Goal: Information Seeking & Learning: Compare options

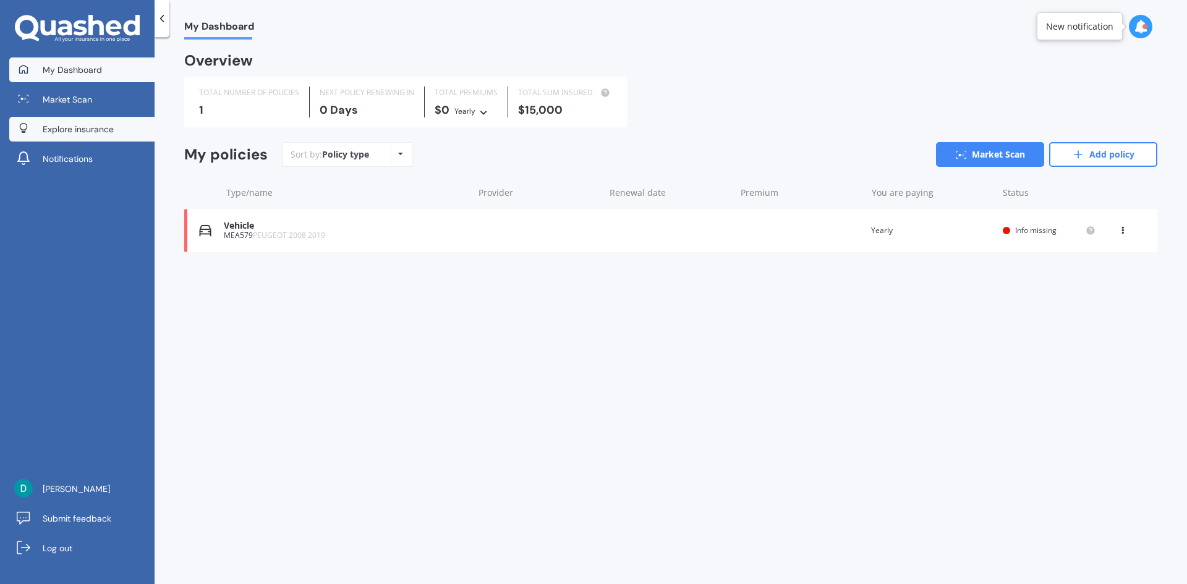
click at [105, 137] on link "Explore insurance" at bounding box center [81, 129] width 145 height 25
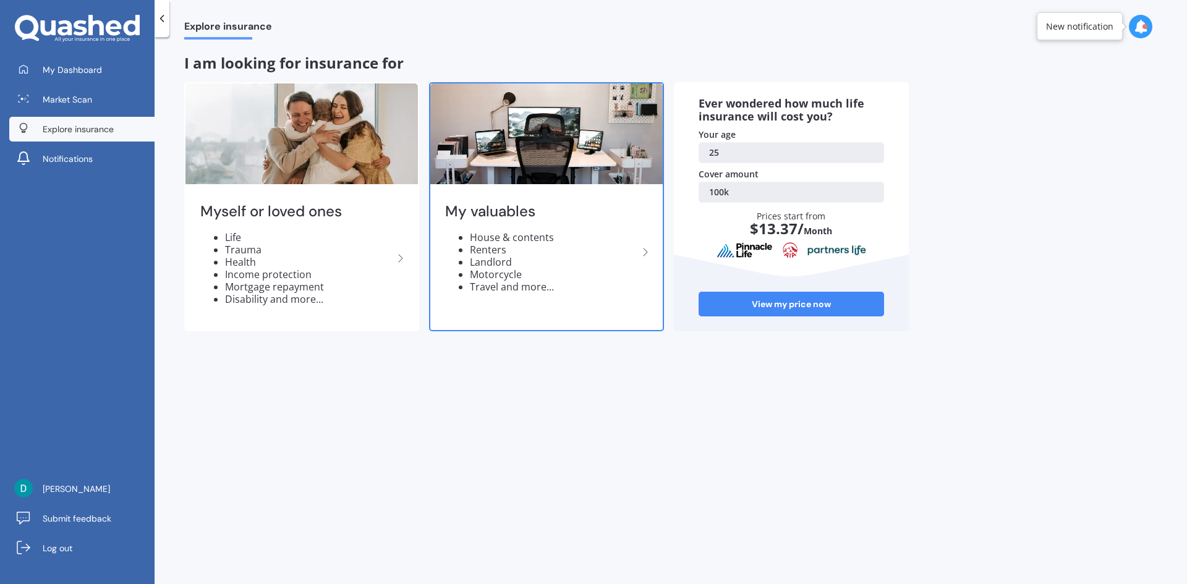
click at [519, 265] on li "Landlord" at bounding box center [554, 262] width 168 height 12
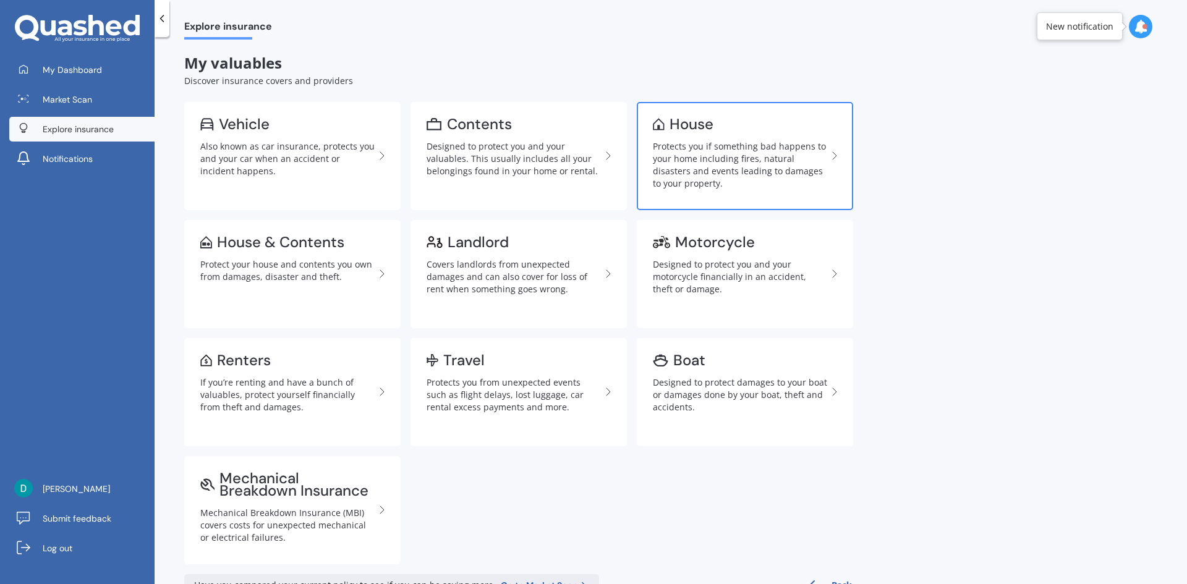
click at [686, 163] on div "Protects you if something bad happens to your home including fires, natural dis…" at bounding box center [740, 164] width 174 height 49
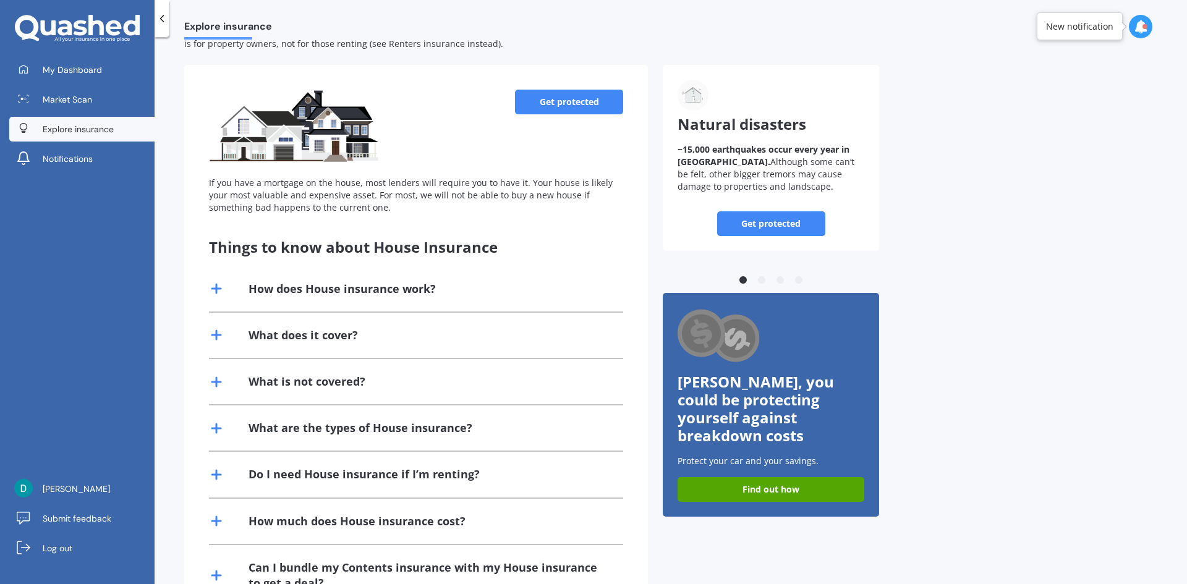
scroll to position [116, 0]
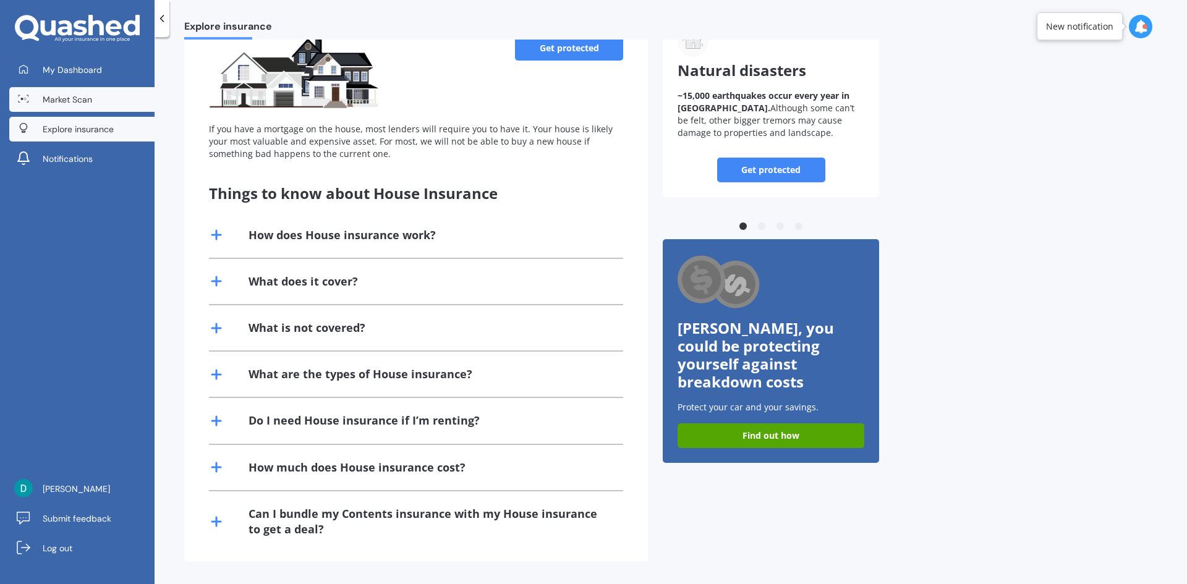
click at [103, 108] on link "Market Scan" at bounding box center [81, 99] width 145 height 25
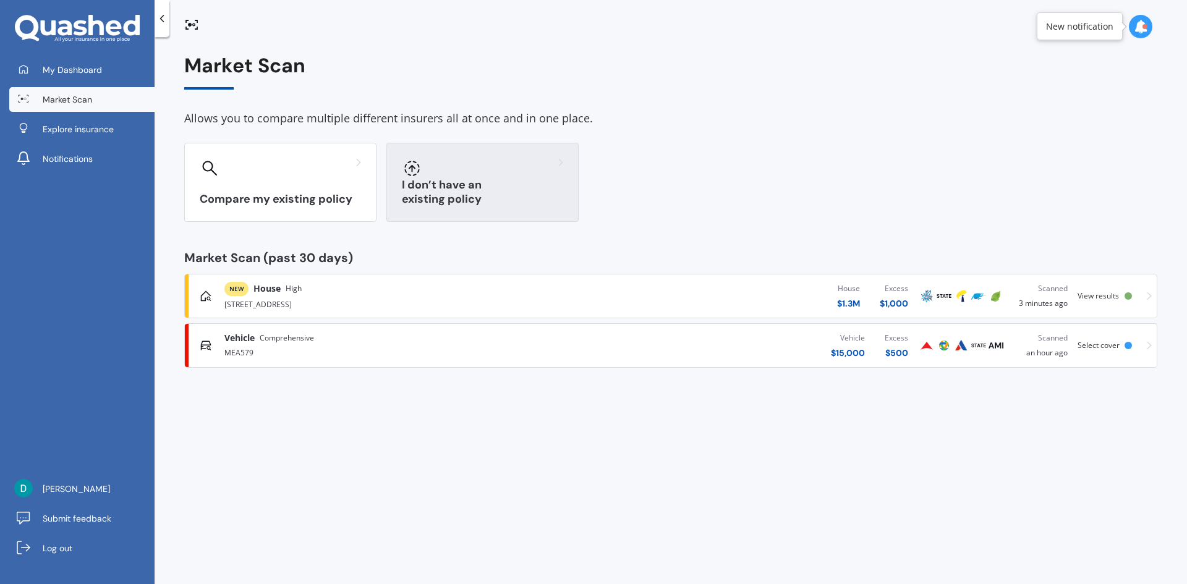
click at [448, 182] on div "I don’t have an existing policy" at bounding box center [482, 182] width 192 height 79
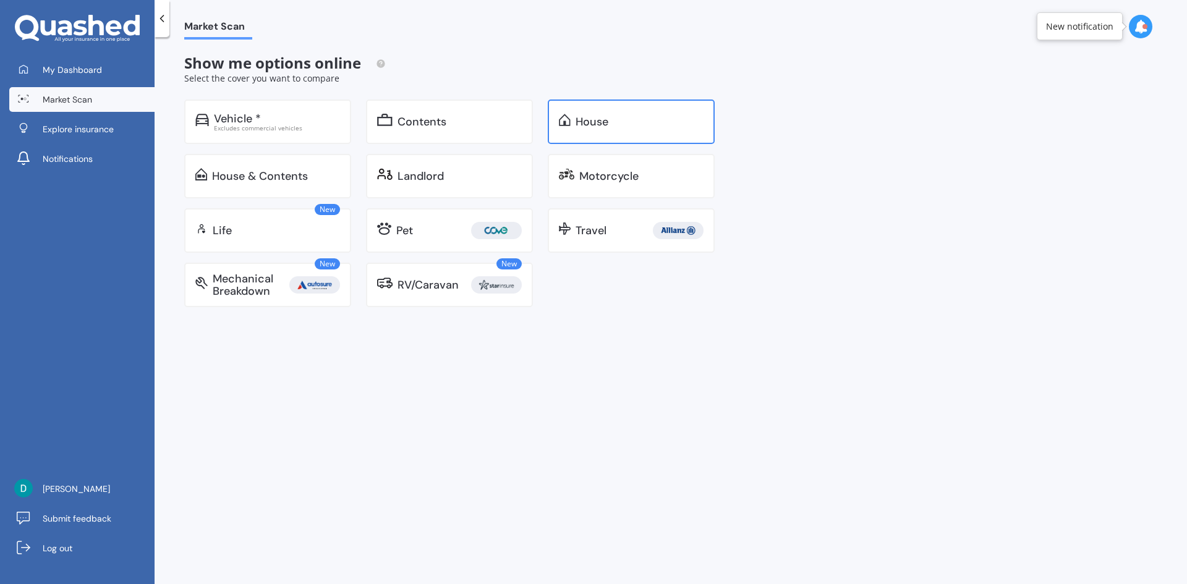
click at [571, 137] on div "House" at bounding box center [631, 122] width 167 height 45
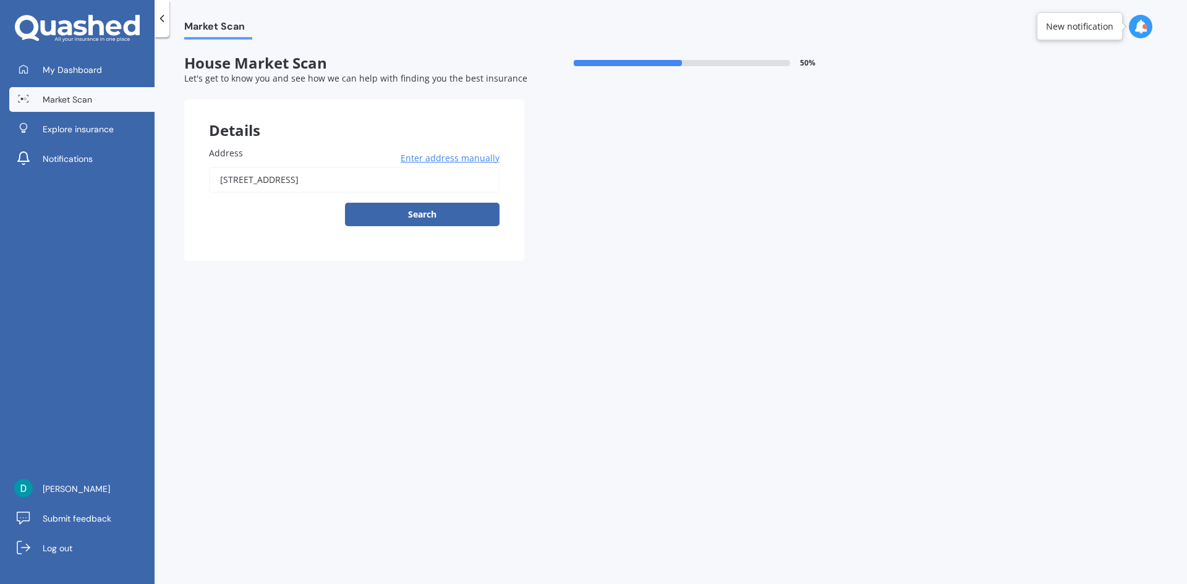
click at [425, 172] on input "[STREET_ADDRESS]" at bounding box center [354, 180] width 291 height 26
drag, startPoint x: 425, startPoint y: 172, endPoint x: 182, endPoint y: 176, distance: 242.3
click at [182, 176] on div "Market Scan House Market Scan 50 % Let's get to know you and see how we can hel…" at bounding box center [671, 313] width 1032 height 547
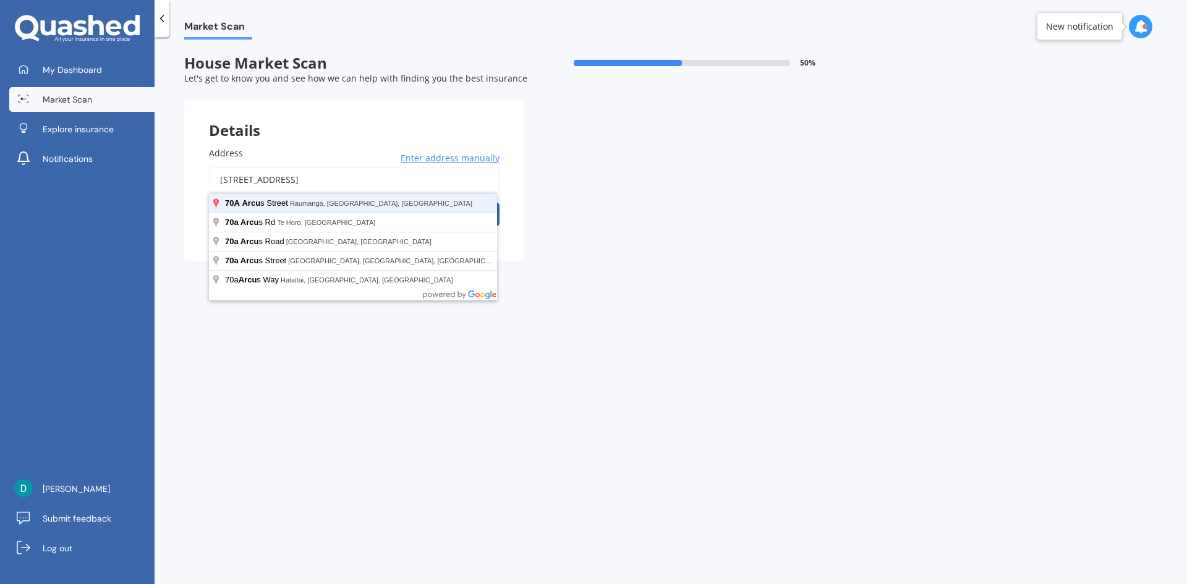
click at [345, 203] on button "Search" at bounding box center [422, 214] width 155 height 23
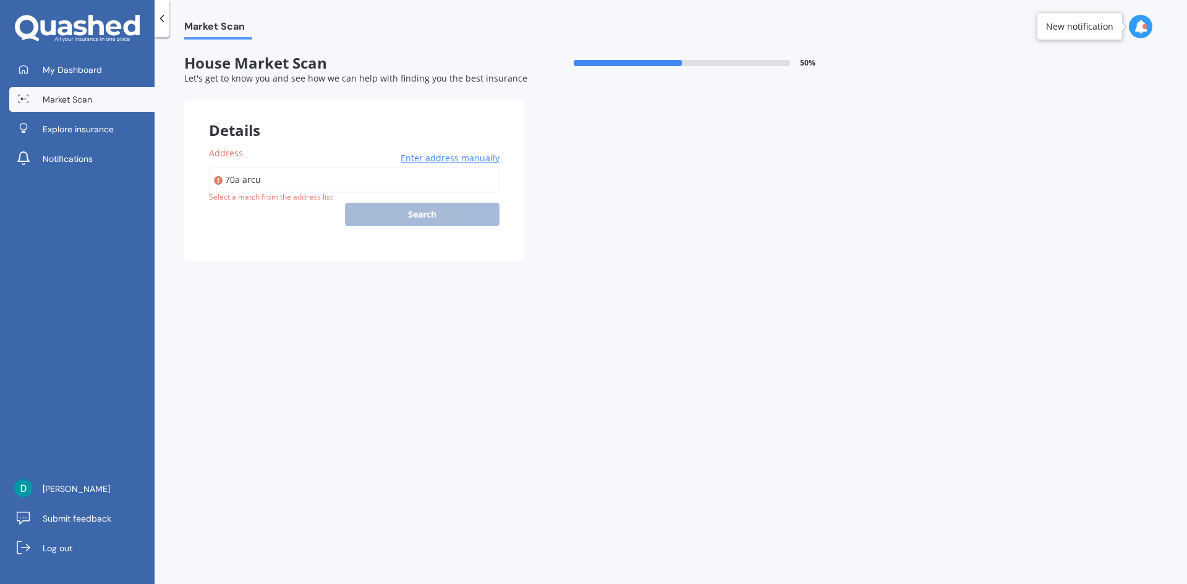
type input "70A Arcus Street, Raumanga, Whangārei 0110"
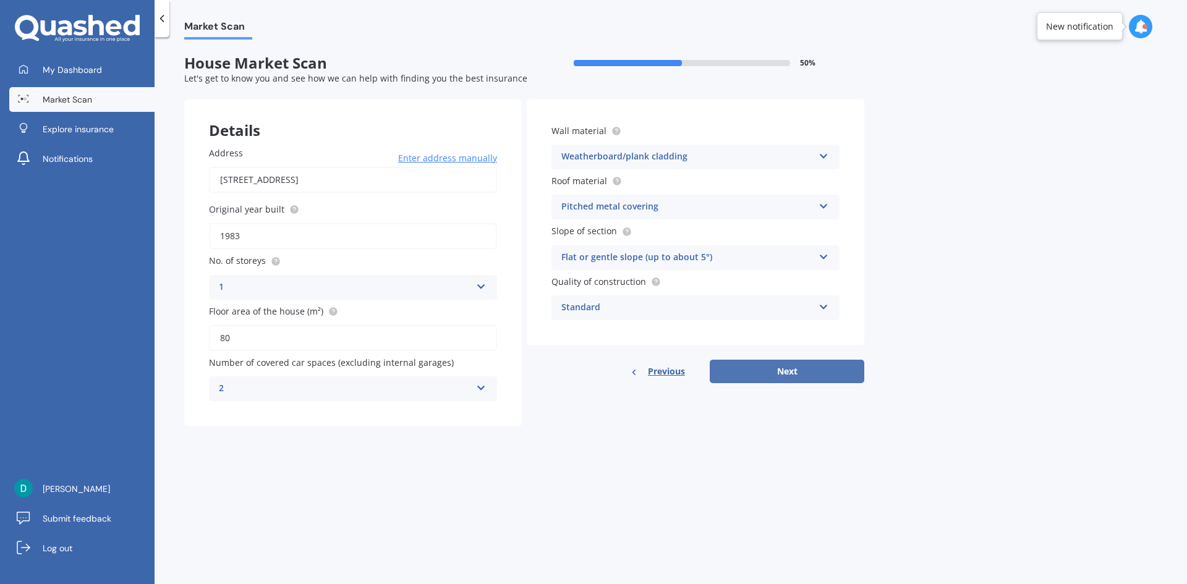
click at [800, 375] on button "Next" at bounding box center [787, 371] width 155 height 23
select select "21"
select select "10"
select select "1999"
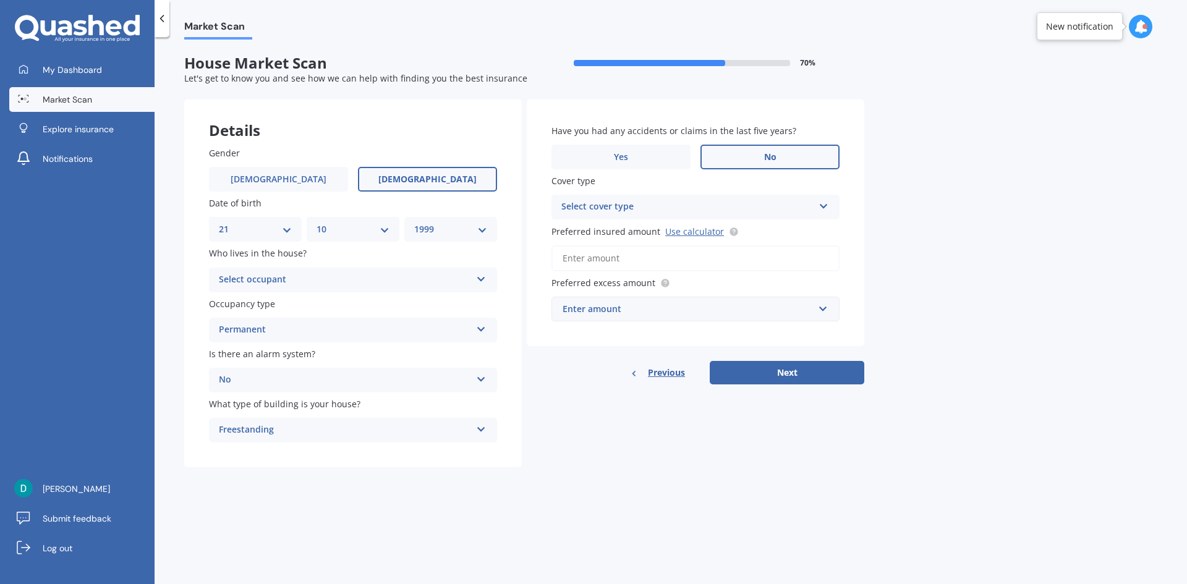
click at [360, 277] on div "Select occupant" at bounding box center [345, 280] width 252 height 15
click at [318, 329] on div "Owner + Boarder" at bounding box center [353, 326] width 287 height 22
click at [318, 329] on div "Permanent" at bounding box center [345, 330] width 252 height 15
click at [264, 351] on span "Permanent" at bounding box center [242, 354] width 47 height 12
click at [715, 206] on div "Select cover type" at bounding box center [687, 207] width 252 height 15
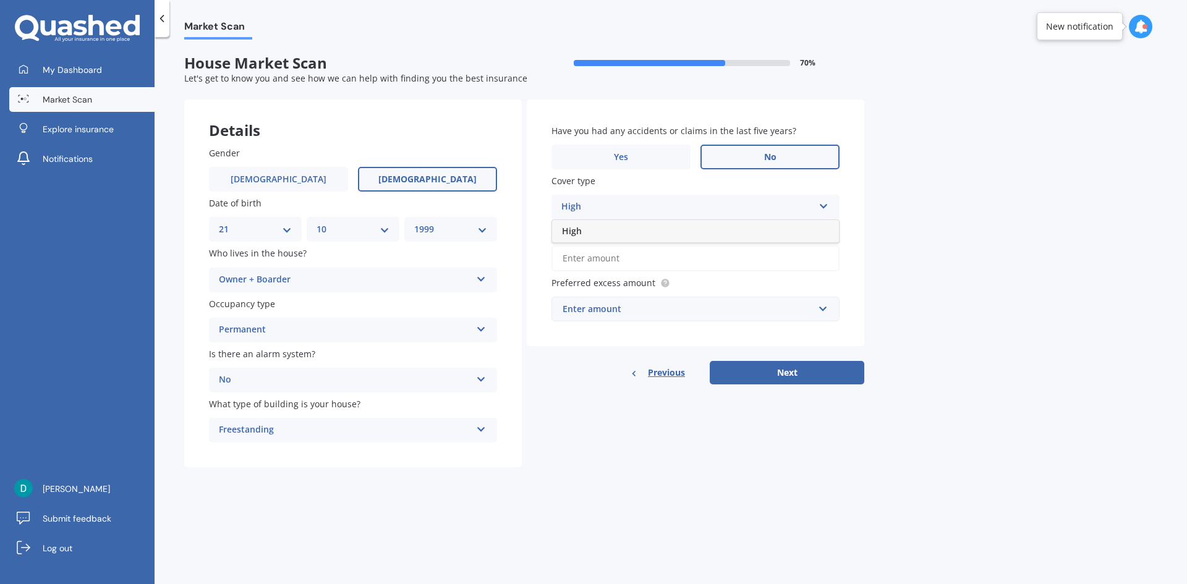
click at [636, 226] on div "High" at bounding box center [695, 231] width 287 height 22
click at [78, 103] on span "Market Scan" at bounding box center [67, 99] width 49 height 12
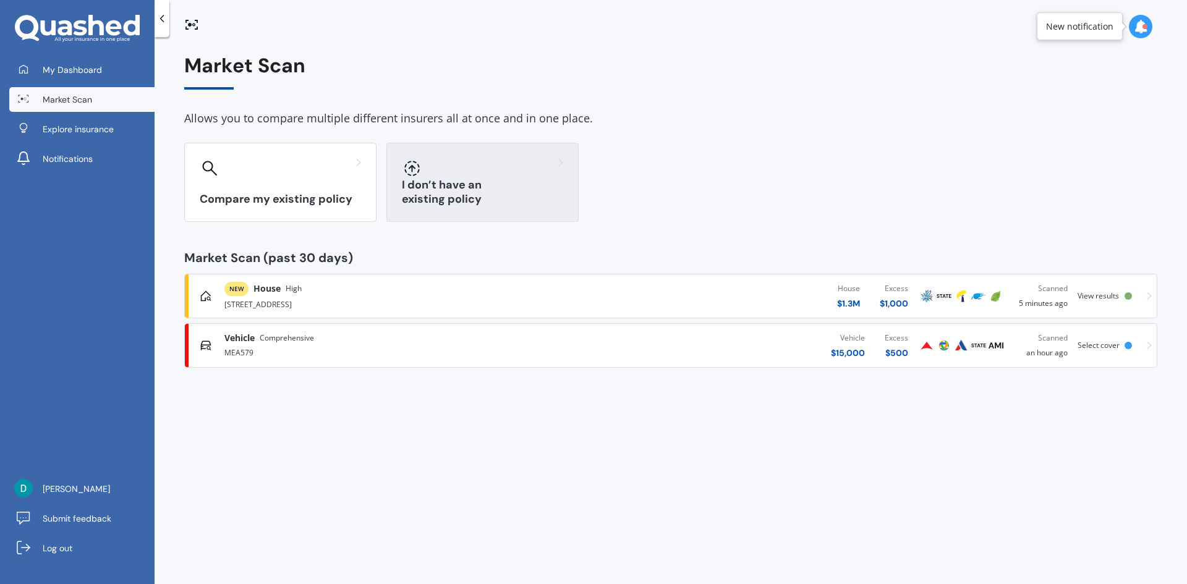
click at [468, 169] on div at bounding box center [482, 168] width 161 height 20
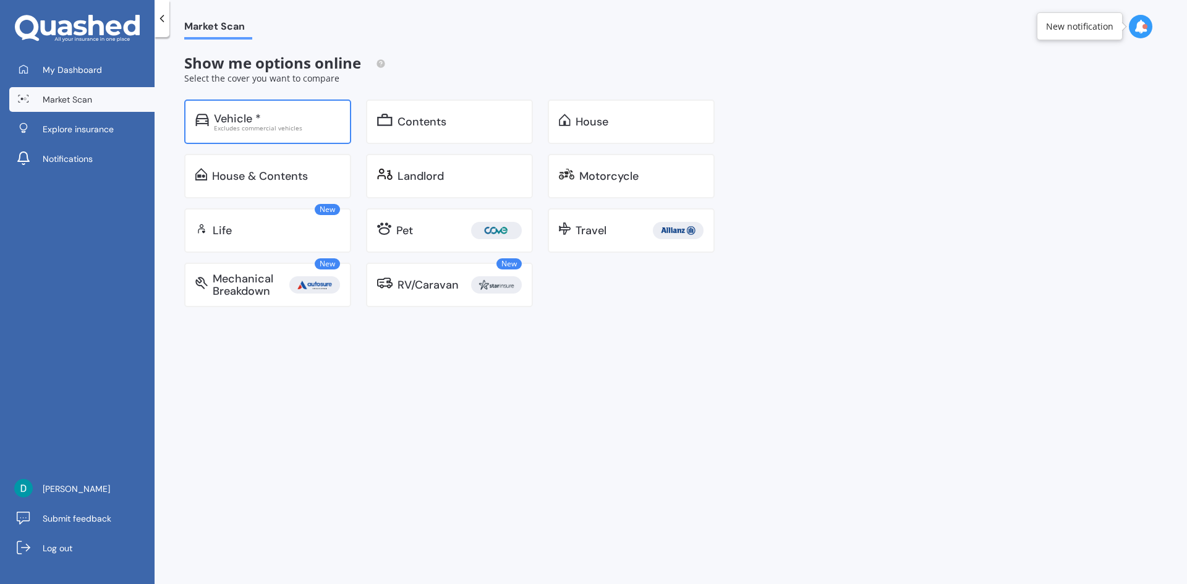
click at [282, 108] on div "Vehicle * Excludes commercial vehicles" at bounding box center [267, 122] width 167 height 45
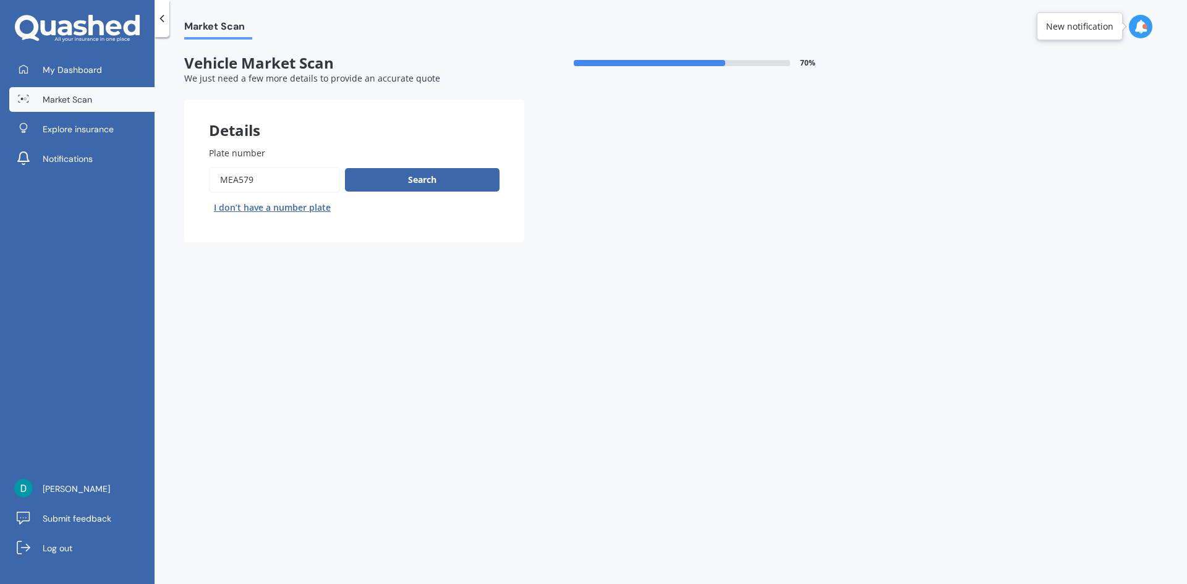
drag, startPoint x: 309, startPoint y: 177, endPoint x: 212, endPoint y: 184, distance: 97.3
click at [212, 184] on input "Plate number" at bounding box center [274, 180] width 131 height 26
type input "donbl8"
click at [357, 175] on button "Search" at bounding box center [422, 179] width 155 height 23
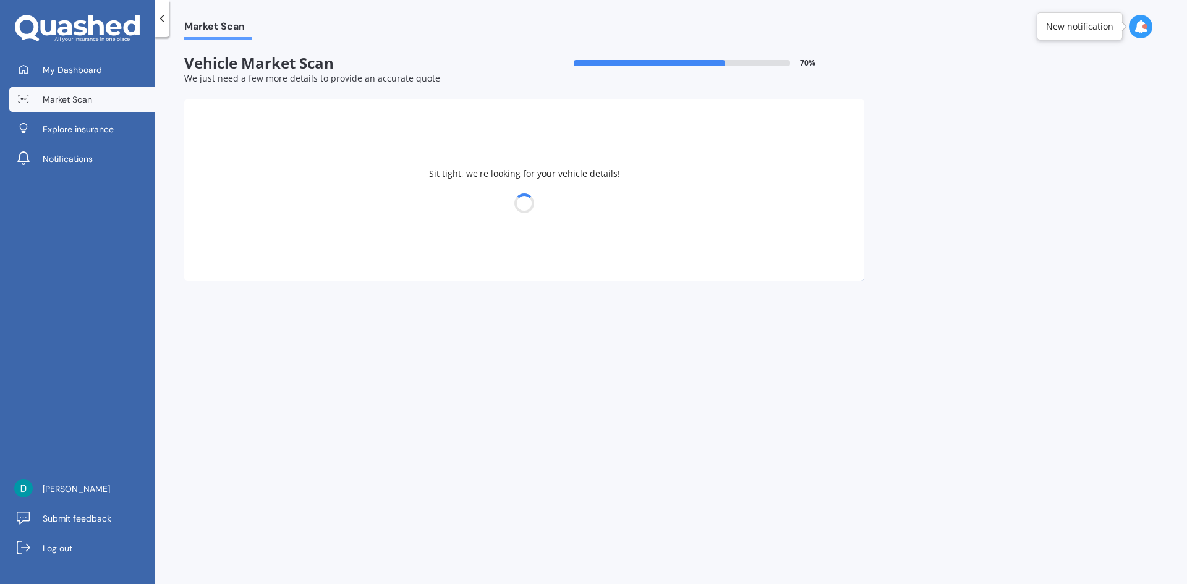
select select "MAZDA"
select select "21"
select select "10"
select select "1999"
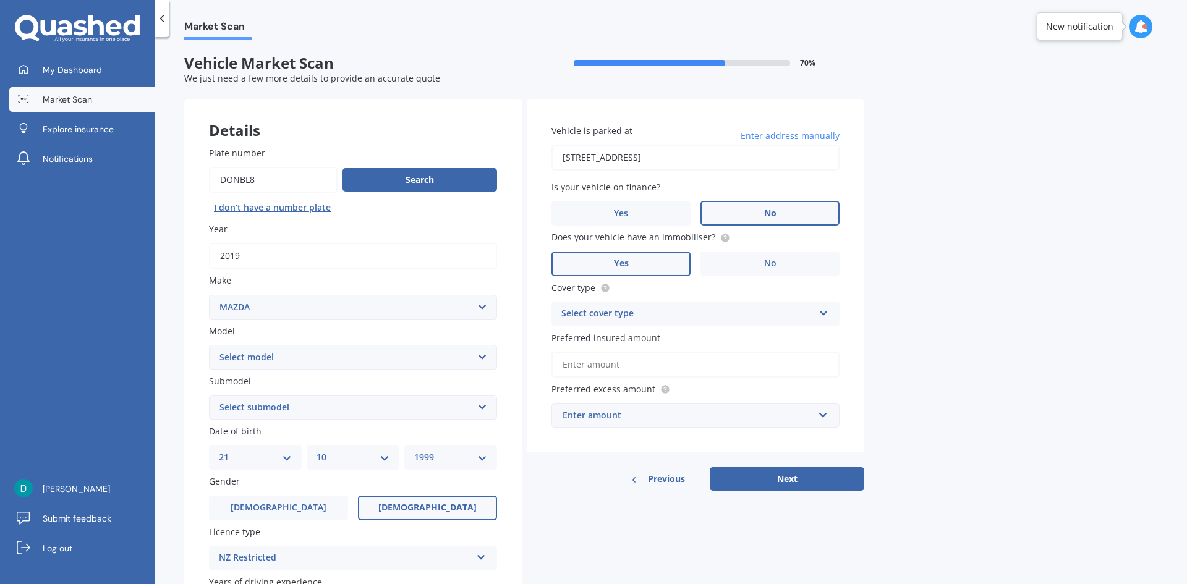
click at [349, 358] on select "Select model 121 2 3 323 323 / Familia 6 626 929 Atenza Autozam Axela AZ3 B2000…" at bounding box center [353, 357] width 288 height 25
select select "BT50"
click at [209, 345] on select "Select model 121 2 3 323 323 / Familia 6 626 929 Atenza Autozam Axela AZ3 B2000…" at bounding box center [353, 357] width 288 height 25
click at [313, 405] on select "Select submodel GLX turbo diesel 4WD GSX turbo diesel LTD D/C W/S 3.0DT Turbo D…" at bounding box center [353, 407] width 288 height 25
select select "GLX TURBO DIESEL 4WD"
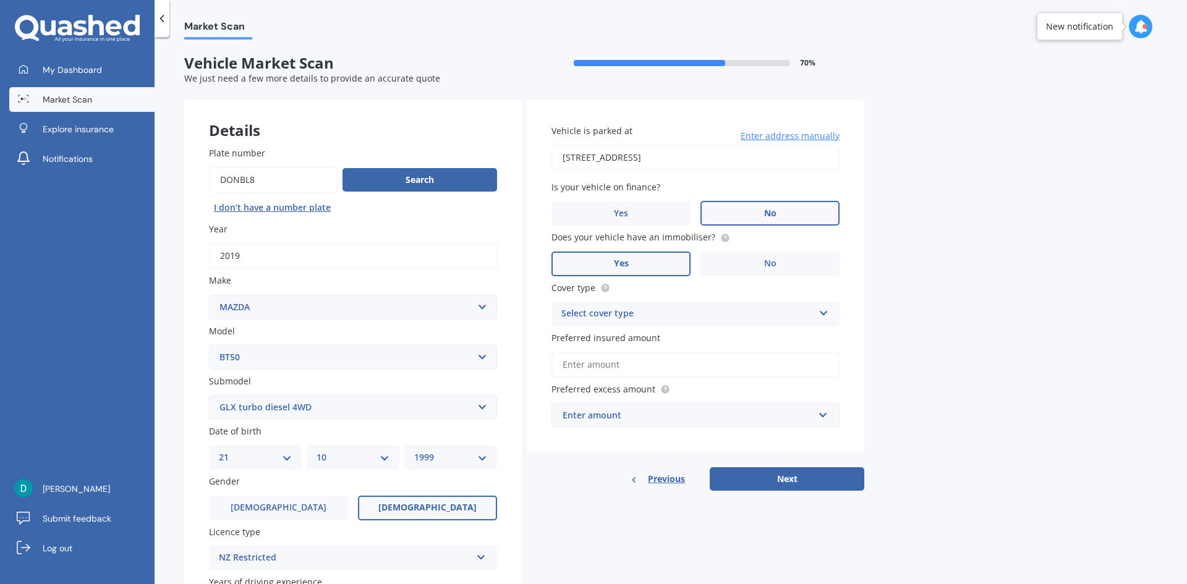
click at [209, 395] on select "Select submodel GLX turbo diesel 4WD GSX turbo diesel LTD D/C W/S 3.0DT Turbo D…" at bounding box center [353, 407] width 288 height 25
click at [284, 459] on select "DD 01 02 03 04 05 06 07 08 09 10 11 12 13 14 15 16 17 18 19 20 21 22 23 24 25 2…" at bounding box center [255, 458] width 73 height 14
select select "23"
click at [219, 451] on select "DD 01 02 03 04 05 06 07 08 09 10 11 12 13 14 15 16 17 18 19 20 21 22 23 24 25 2…" at bounding box center [255, 458] width 73 height 14
drag, startPoint x: 359, startPoint y: 411, endPoint x: 349, endPoint y: 417, distance: 11.9
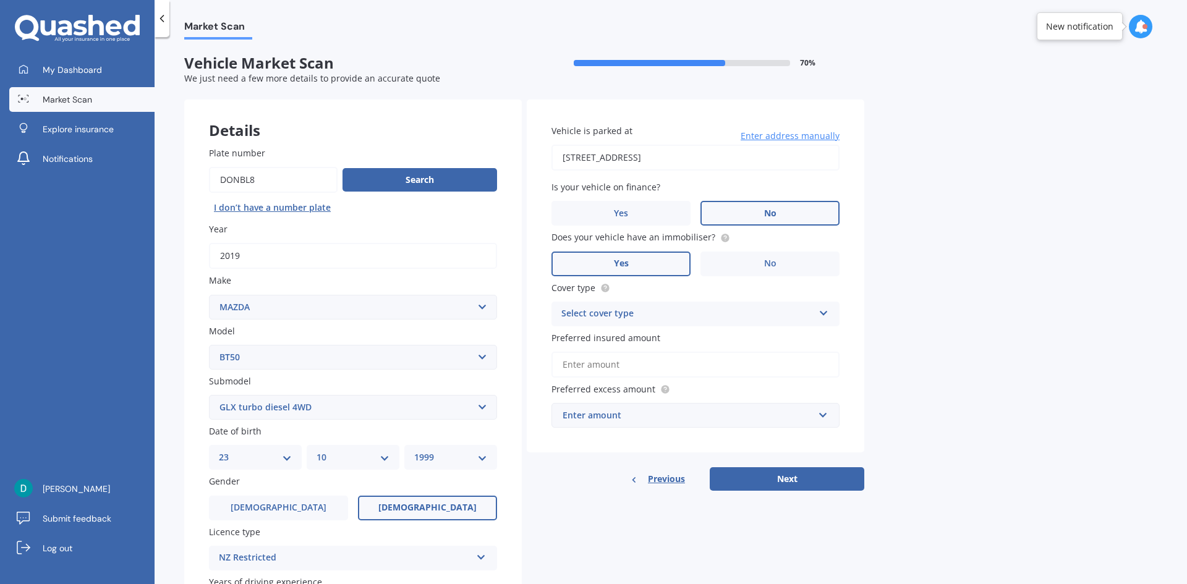
click at [356, 412] on select "Select submodel GLX turbo diesel 4WD GSX turbo diesel LTD D/C W/S 3.0DT Turbo D…" at bounding box center [353, 407] width 288 height 25
select select "TURBO DIESEL"
click at [209, 395] on select "Select submodel GLX turbo diesel 4WD GSX turbo diesel LTD D/C W/S 3.0DT Turbo D…" at bounding box center [353, 407] width 288 height 25
click at [284, 407] on select "Select submodel GLX turbo diesel 4WD GSX turbo diesel LTD D/C W/S 3.0DT Turbo D…" at bounding box center [353, 407] width 288 height 25
click at [209, 395] on select "Select submodel GLX turbo diesel 4WD GSX turbo diesel LTD D/C W/S 3.0DT Turbo D…" at bounding box center [353, 407] width 288 height 25
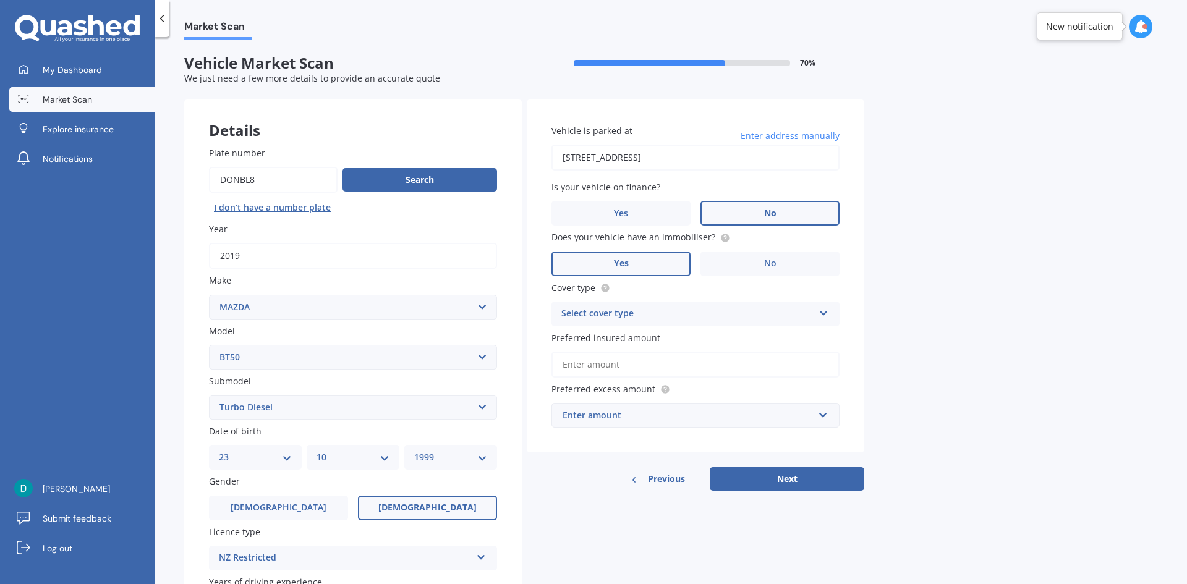
click at [333, 455] on select "MM 01 02 03 04 05 06 07 08 09 10 11 12" at bounding box center [352, 458] width 73 height 14
select select "11"
click at [316, 451] on select "MM 01 02 03 04 05 06 07 08 09 10 11 12" at bounding box center [352, 458] width 73 height 14
click at [458, 460] on select "YYYY 2025 2024 2023 2022 2021 2020 2019 2018 2017 2016 2015 2014 2013 2012 2011…" at bounding box center [450, 458] width 73 height 14
select select "1961"
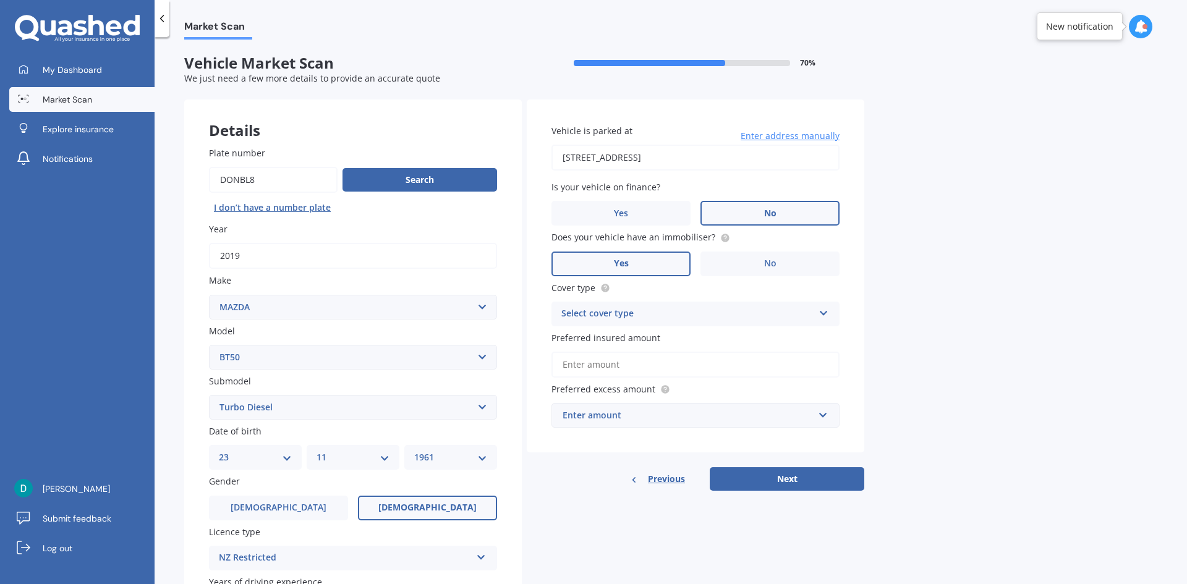
click at [414, 451] on select "YYYY 2025 2024 2023 2022 2021 2020 2019 2018 2017 2016 2015 2014 2013 2012 2011…" at bounding box center [450, 458] width 73 height 14
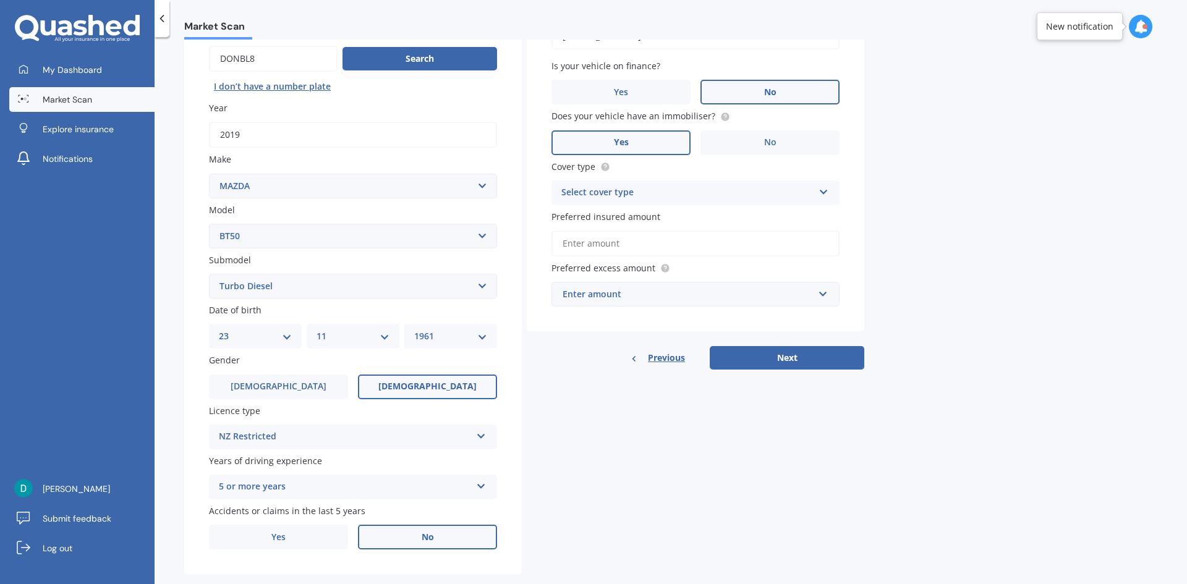
scroll to position [124, 0]
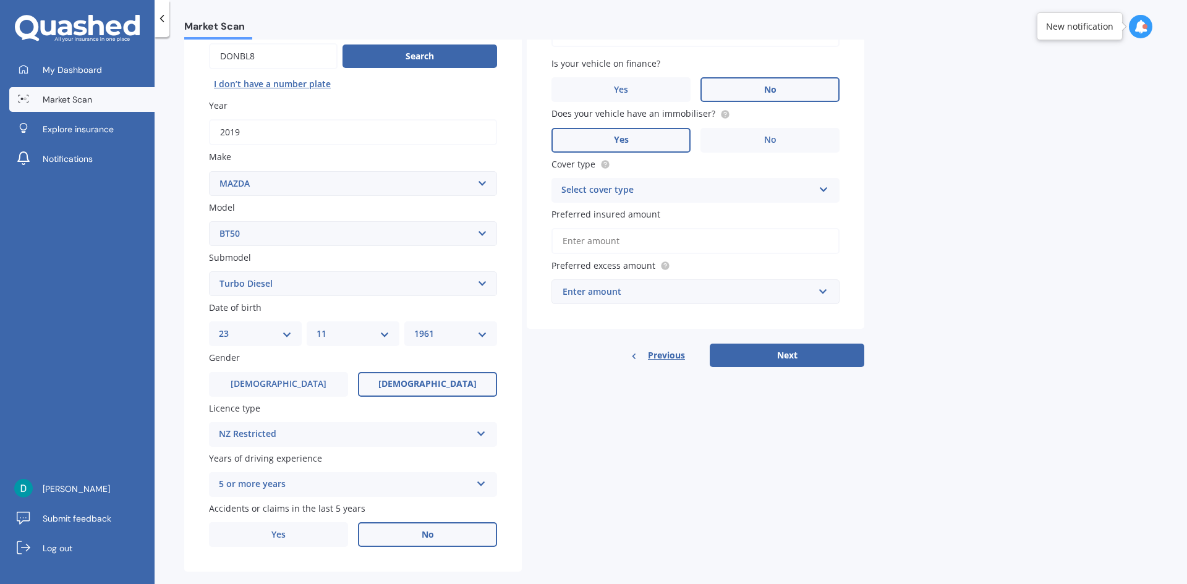
click at [459, 429] on div "NZ Restricted" at bounding box center [345, 434] width 252 height 15
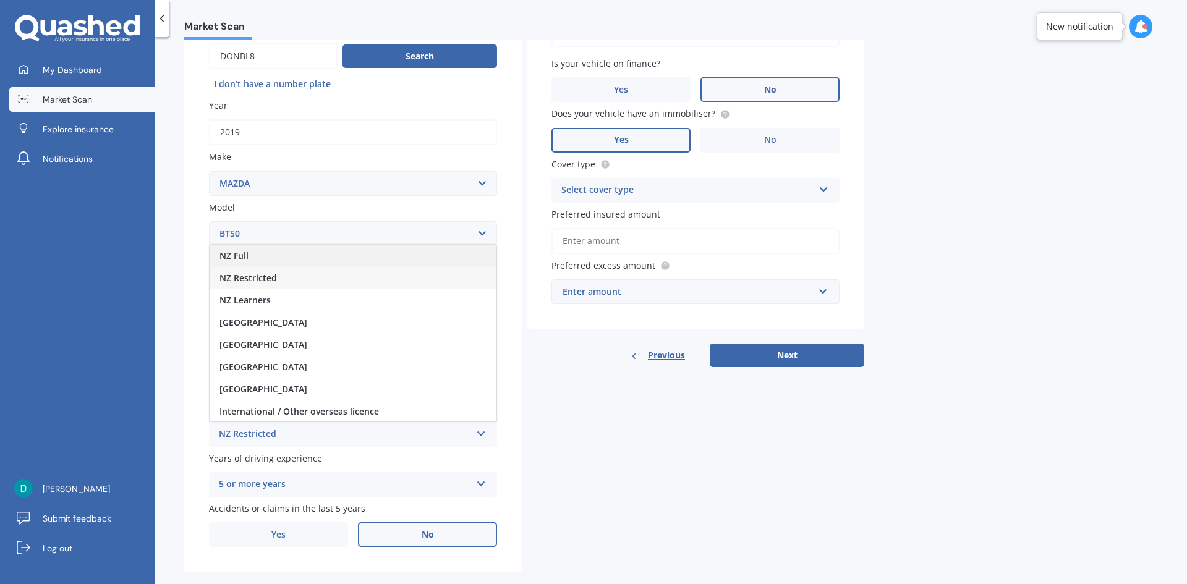
click at [289, 250] on div "NZ Full" at bounding box center [353, 256] width 287 height 22
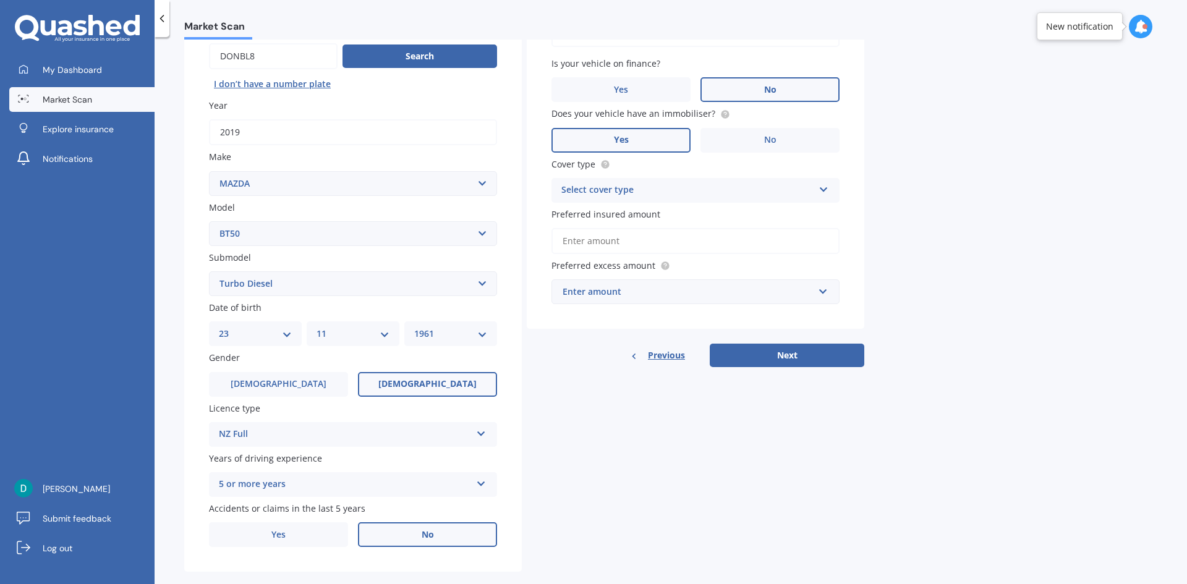
click at [360, 486] on div "5 or more years" at bounding box center [345, 484] width 252 height 15
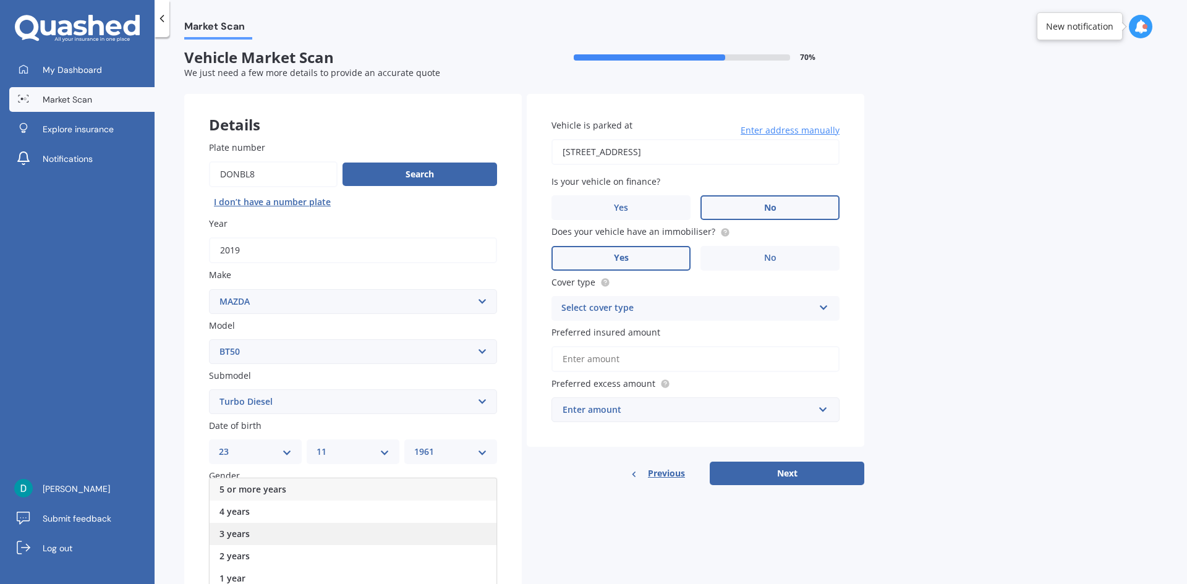
scroll to position [0, 0]
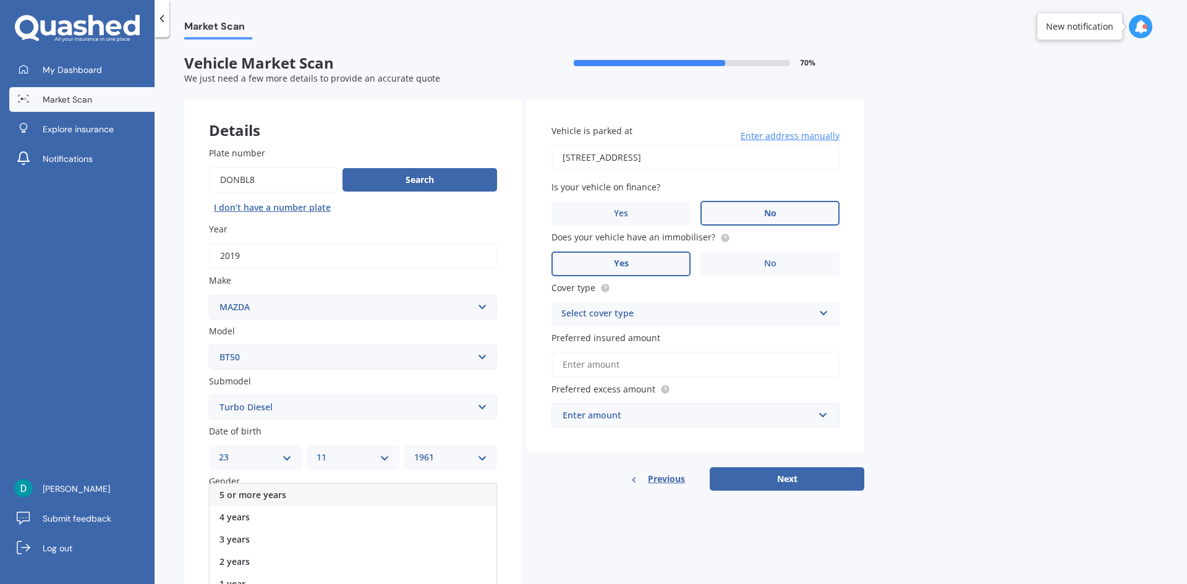
click at [287, 494] on div "5 or more years" at bounding box center [353, 495] width 287 height 22
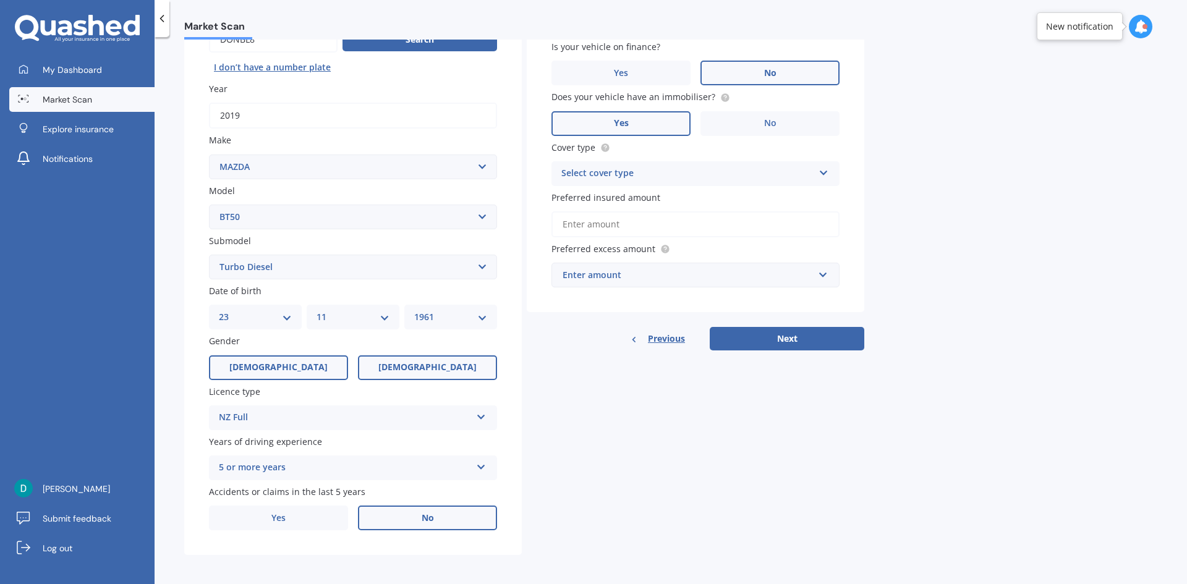
scroll to position [143, 0]
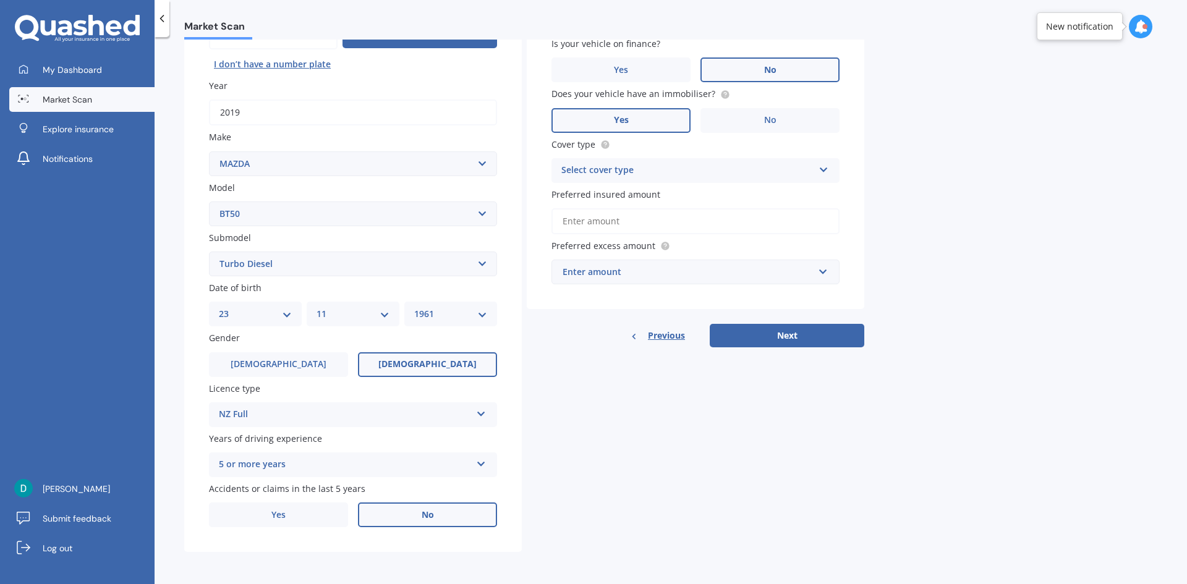
click at [431, 511] on span "No" at bounding box center [428, 515] width 12 height 11
click at [0, 0] on input "No" at bounding box center [0, 0] width 0 height 0
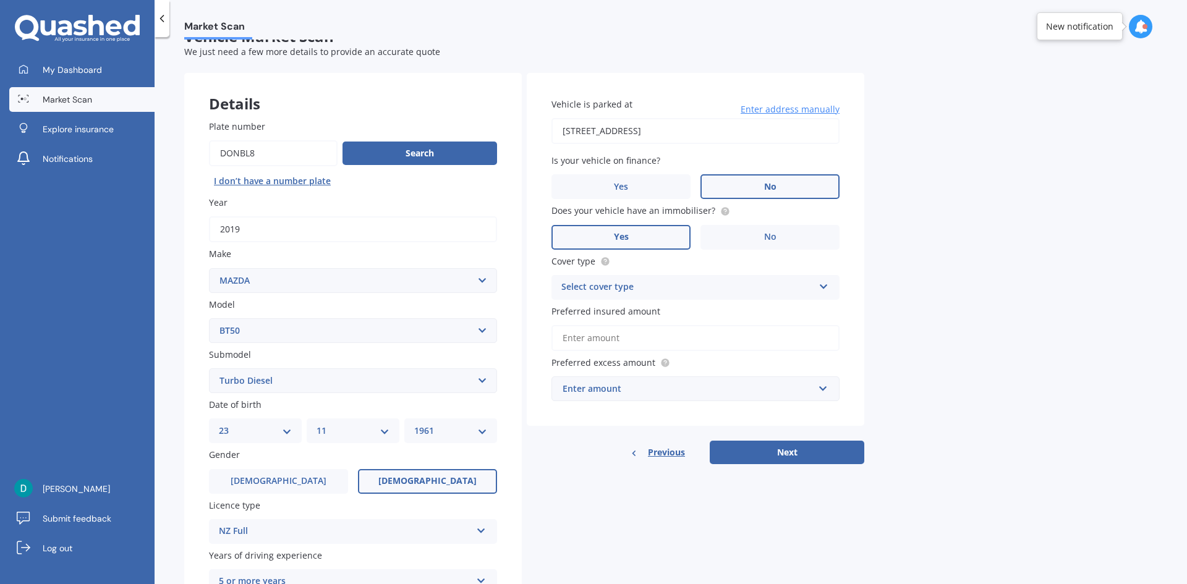
scroll to position [20, 0]
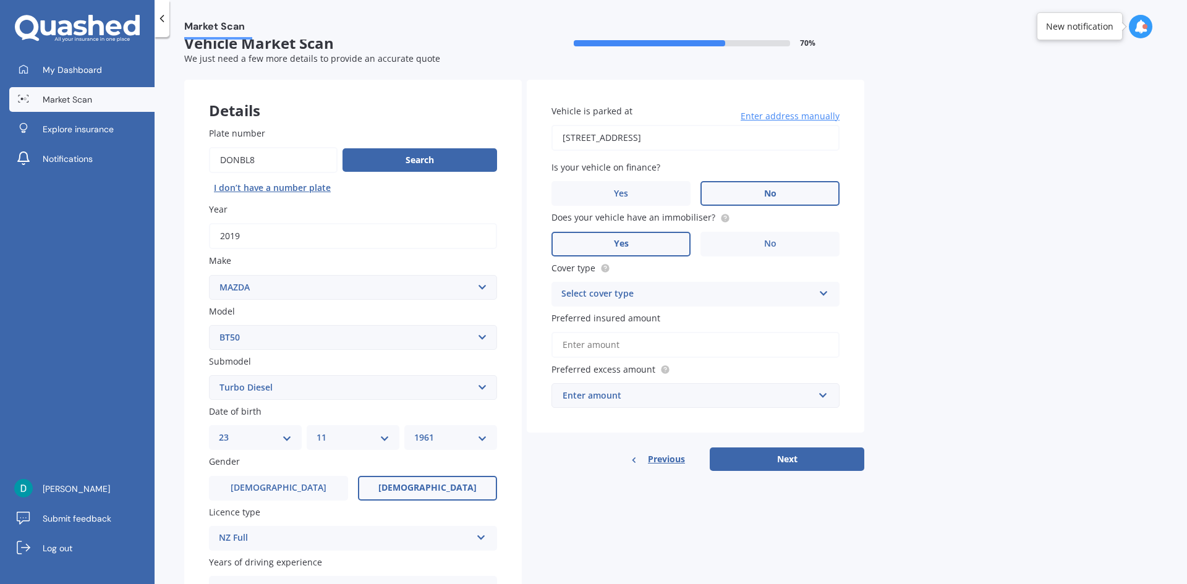
click at [643, 295] on div "Select cover type" at bounding box center [687, 294] width 252 height 15
click at [634, 317] on div "Comprehensive" at bounding box center [695, 318] width 287 height 22
click at [643, 344] on input "Preferred insured amount" at bounding box center [695, 345] width 288 height 26
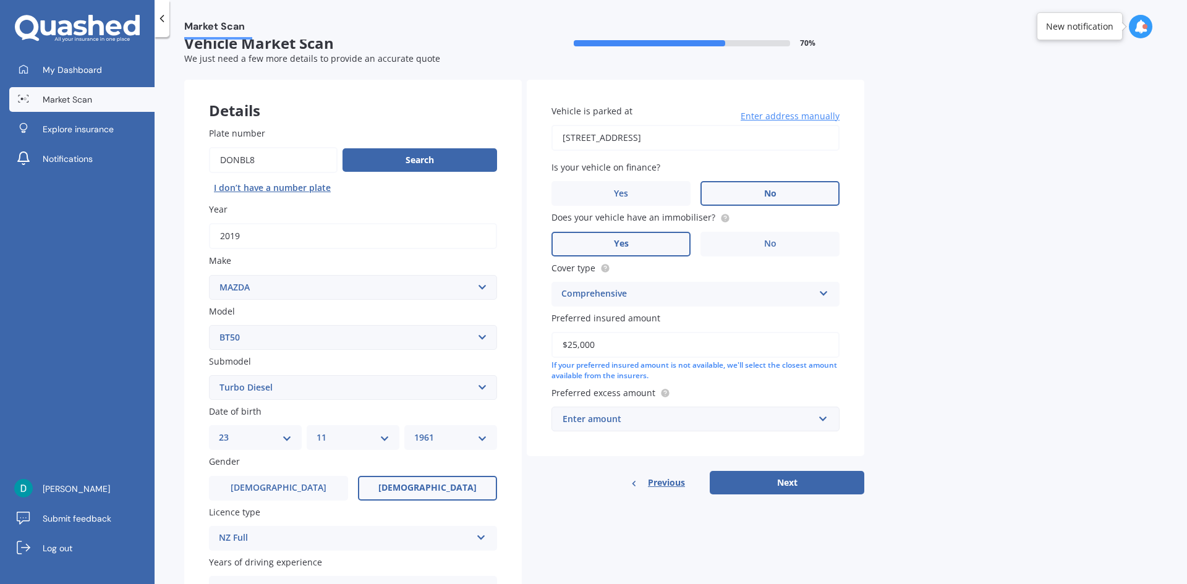
type input "$25,000"
click at [644, 417] on div "Enter amount" at bounding box center [687, 419] width 251 height 14
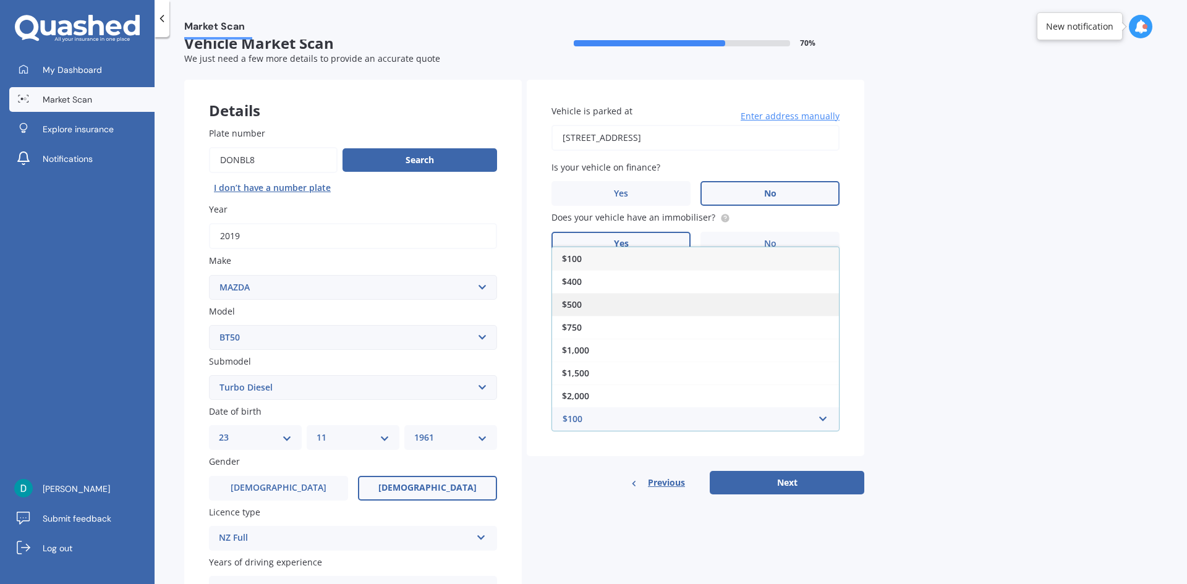
click at [588, 303] on div "$500" at bounding box center [695, 304] width 287 height 23
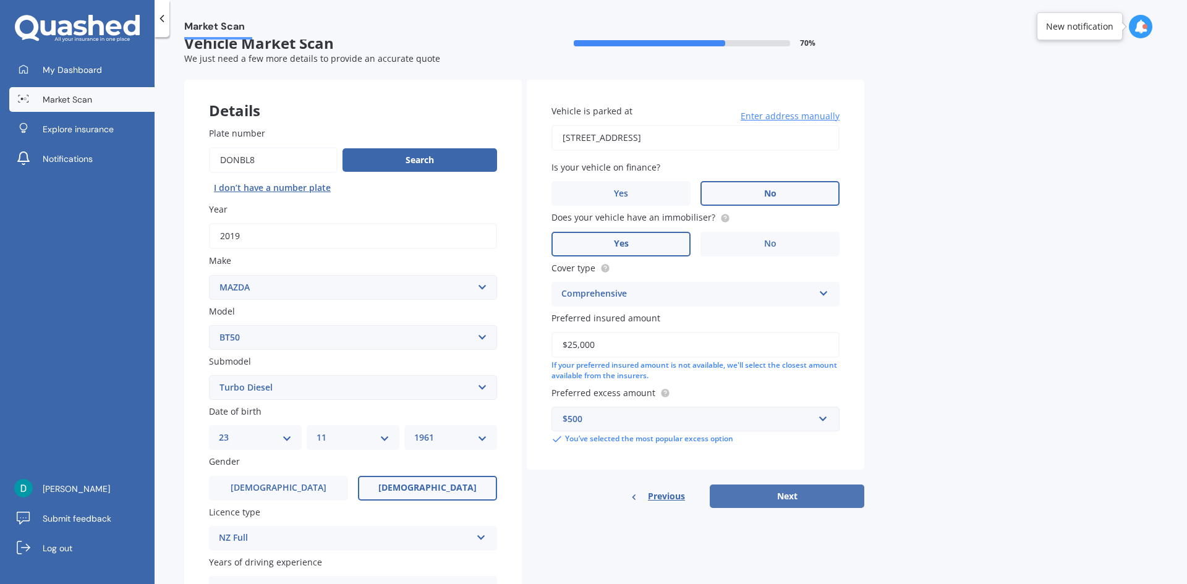
click at [810, 498] on button "Next" at bounding box center [787, 496] width 155 height 23
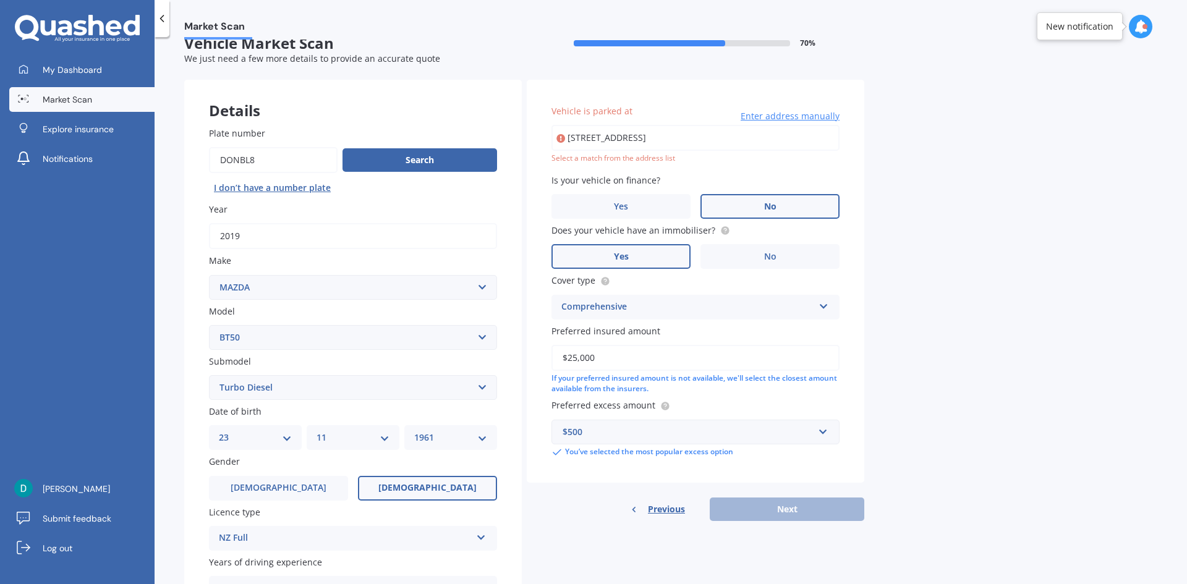
type input "[STREET_ADDRESS]"
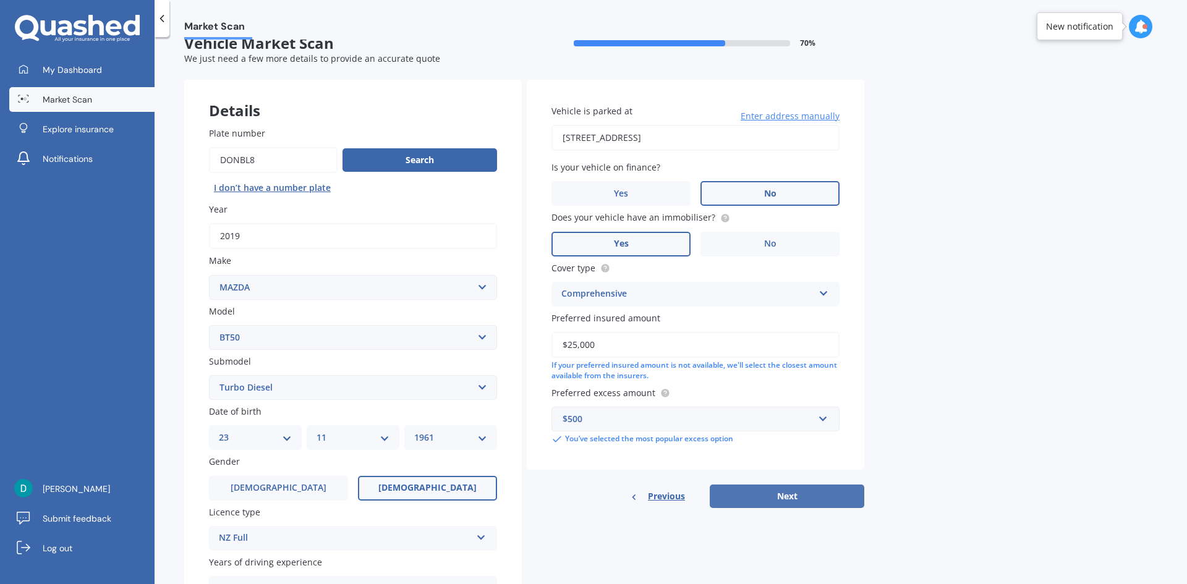
click at [816, 496] on button "Next" at bounding box center [787, 496] width 155 height 23
select select "23"
select select "11"
select select "1961"
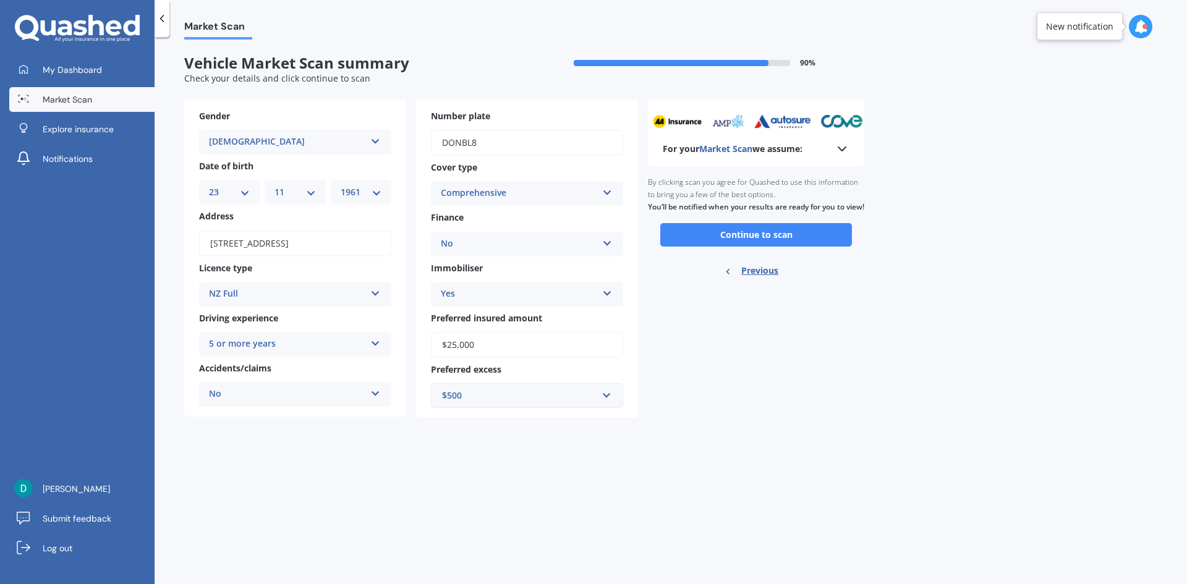
scroll to position [0, 0]
click at [717, 247] on button "Continue to scan" at bounding box center [756, 234] width 192 height 23
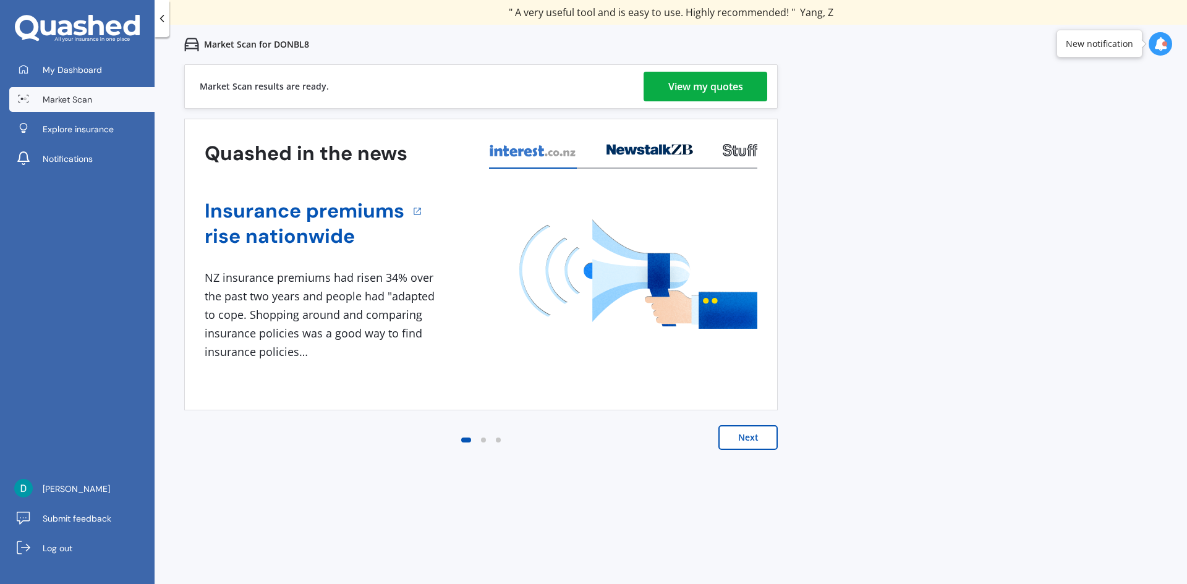
click at [710, 85] on div "View my quotes" at bounding box center [705, 87] width 75 height 30
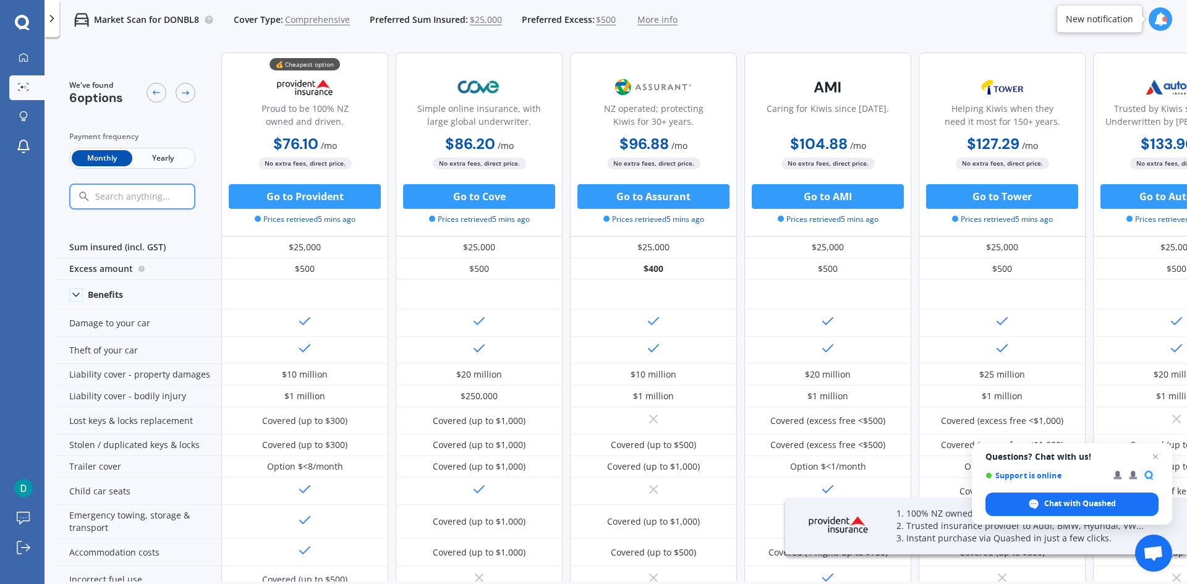
click at [184, 153] on span "Yearly" at bounding box center [162, 158] width 61 height 16
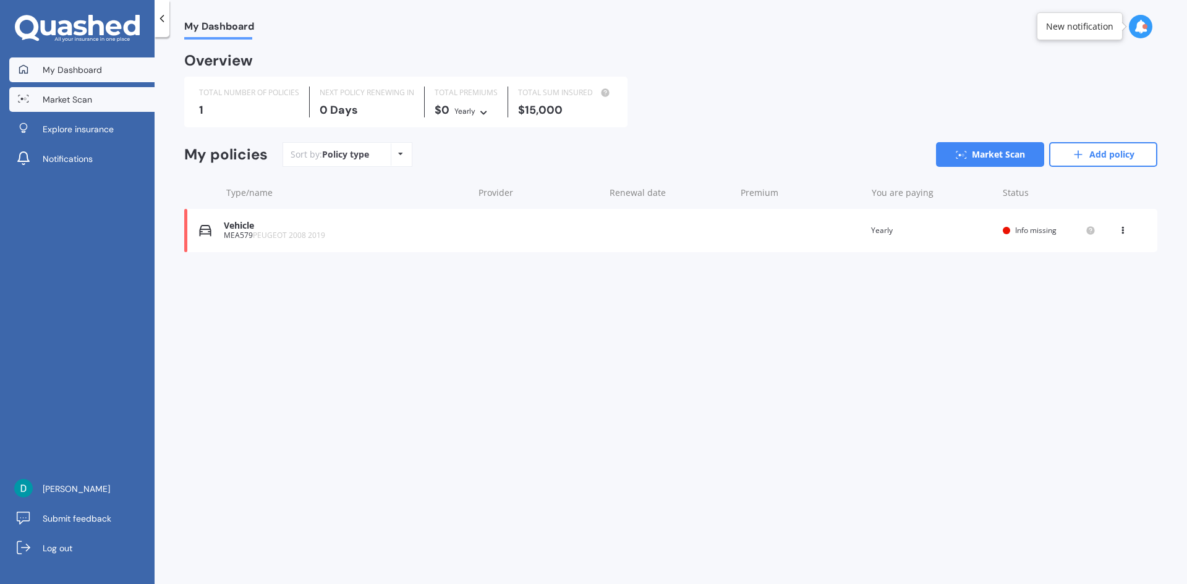
click at [85, 98] on span "Market Scan" at bounding box center [67, 99] width 49 height 12
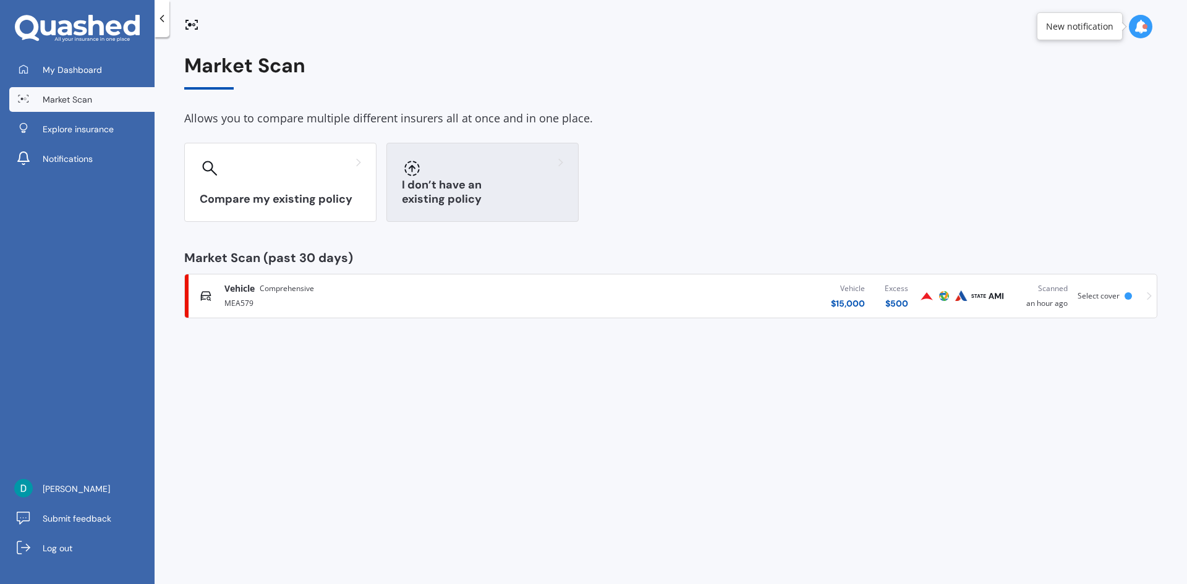
drag, startPoint x: 512, startPoint y: 198, endPoint x: 485, endPoint y: 181, distance: 32.2
click at [485, 181] on div "I don’t have an existing policy" at bounding box center [482, 182] width 192 height 79
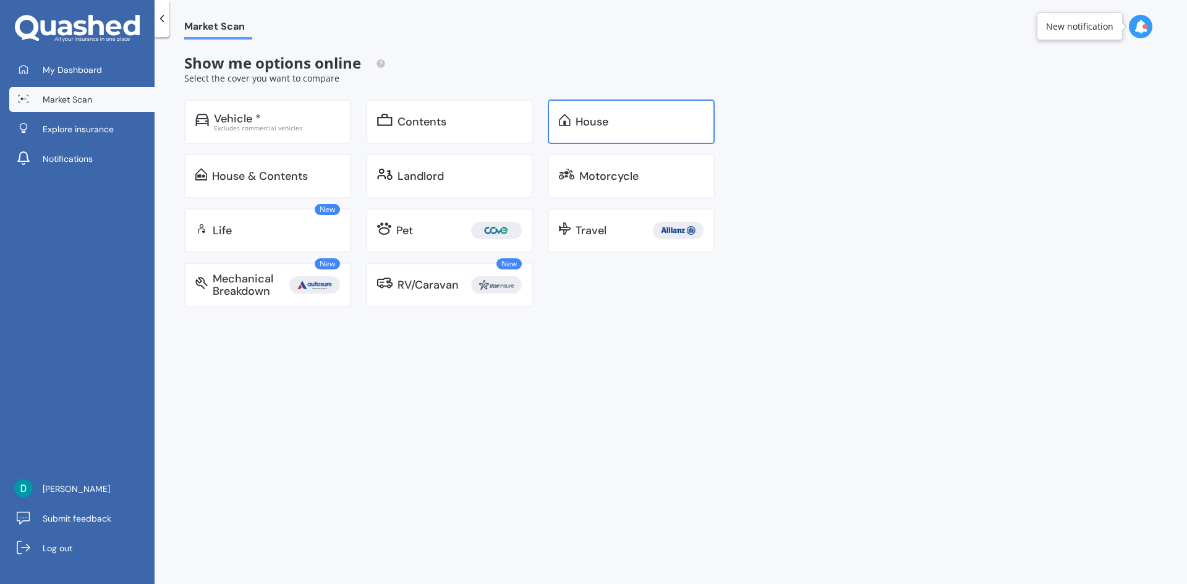
click at [614, 131] on div "House" at bounding box center [631, 122] width 167 height 45
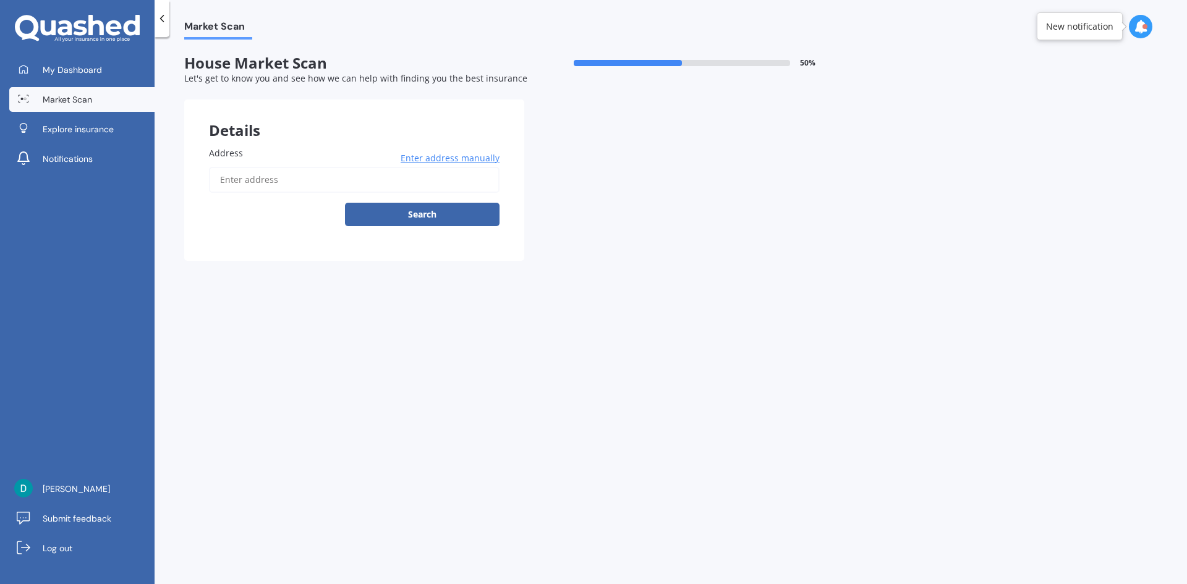
click at [373, 177] on input "Address" at bounding box center [354, 180] width 291 height 26
type input "[STREET_ADDRESS]"
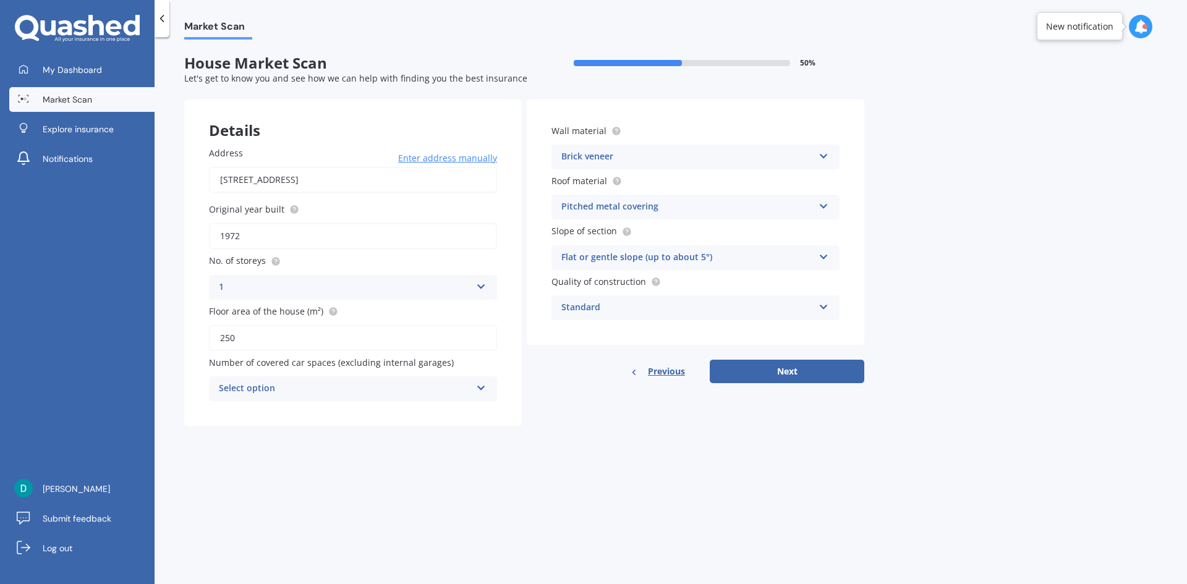
click at [488, 285] on div "1 1 2 3 4 5+" at bounding box center [353, 287] width 288 height 25
click at [250, 339] on div "2" at bounding box center [353, 334] width 287 height 22
click at [340, 390] on div "Select option" at bounding box center [345, 388] width 252 height 15
click at [265, 456] on div "2" at bounding box center [353, 457] width 287 height 22
click at [810, 372] on button "Next" at bounding box center [787, 371] width 155 height 23
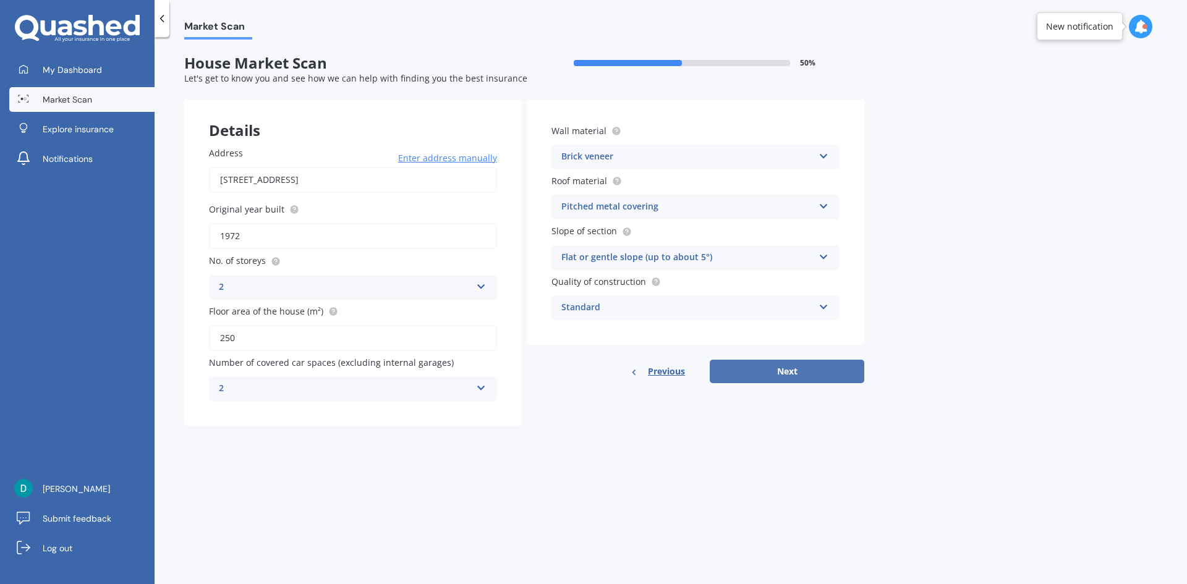
select select "21"
select select "10"
select select "1999"
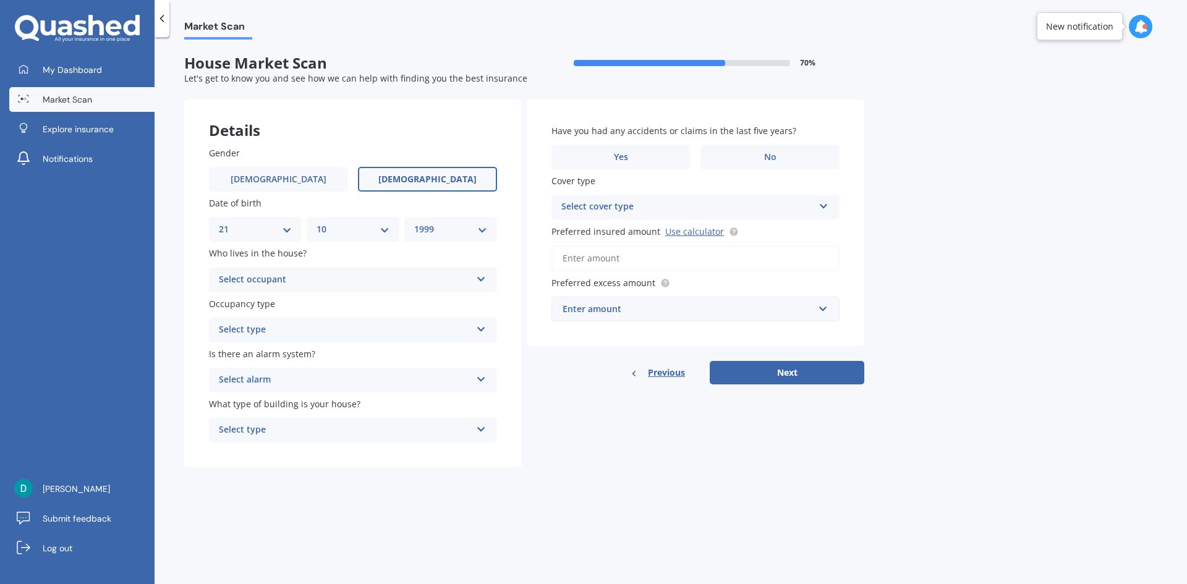
click at [273, 235] on select "DD 01 02 03 04 05 06 07 08 09 10 11 12 13 14 15 16 17 18 19 20 21 22 23 24 25 2…" at bounding box center [255, 230] width 73 height 14
select select "23"
click at [219, 223] on select "DD 01 02 03 04 05 06 07 08 09 10 11 12 13 14 15 16 17 18 19 20 21 22 23 24 25 2…" at bounding box center [255, 230] width 73 height 14
drag, startPoint x: 347, startPoint y: 226, endPoint x: 344, endPoint y: 234, distance: 8.3
click at [347, 226] on select "MM 01 02 03 04 05 06 07 08 09 10 11 12" at bounding box center [352, 230] width 73 height 14
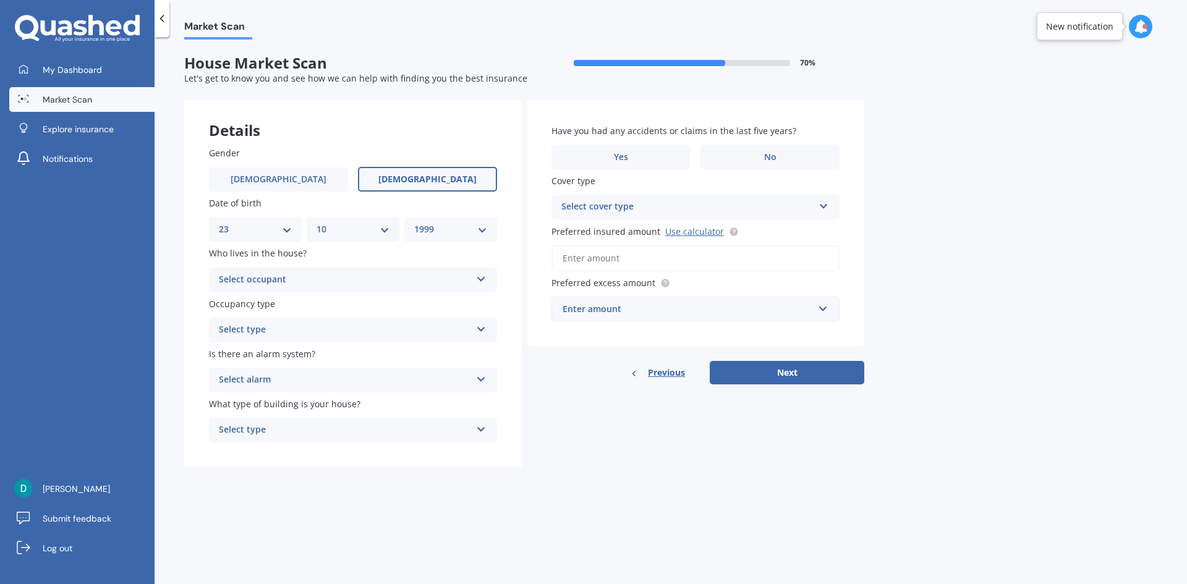
select select "11"
click at [316, 223] on select "MM 01 02 03 04 05 06 07 08 09 10 11 12" at bounding box center [352, 230] width 73 height 14
click at [455, 233] on select "YYYY 2009 2008 2007 2006 2005 2004 2003 2002 2001 2000 1999 1998 1997 1996 1995…" at bounding box center [450, 230] width 73 height 14
select select "1961"
click at [414, 223] on select "YYYY 2009 2008 2007 2006 2005 2004 2003 2002 2001 2000 1999 1998 1997 1996 1995…" at bounding box center [450, 230] width 73 height 14
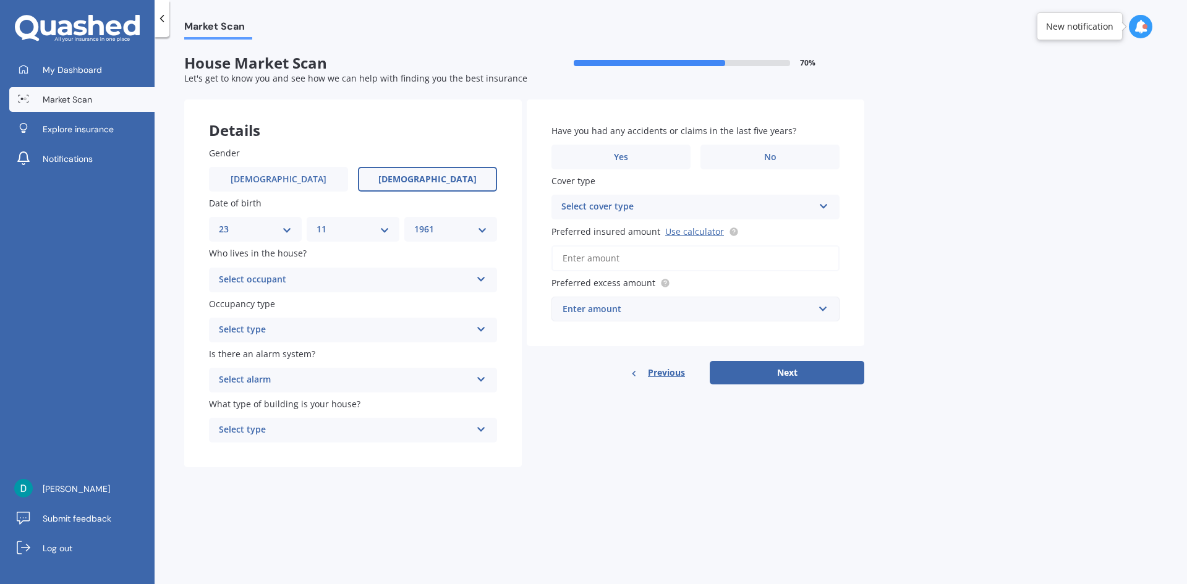
click at [340, 281] on div "Select occupant" at bounding box center [345, 280] width 252 height 15
click at [307, 325] on div "Owner + Boarder" at bounding box center [353, 326] width 287 height 22
click at [306, 331] on div "Select type" at bounding box center [345, 330] width 252 height 15
click at [292, 350] on div "Permanent" at bounding box center [353, 354] width 287 height 22
click at [303, 379] on div "Select alarm" at bounding box center [345, 380] width 252 height 15
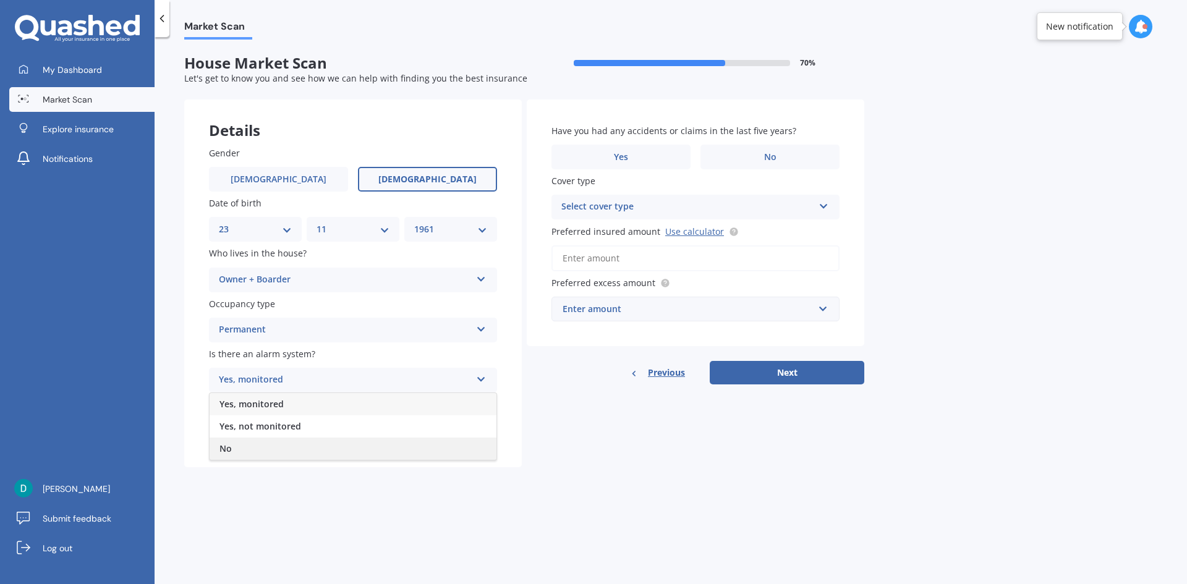
click at [268, 448] on div "No" at bounding box center [353, 449] width 287 height 22
click at [284, 431] on div "Select type" at bounding box center [345, 430] width 252 height 15
click at [280, 454] on div "Freestanding" at bounding box center [353, 454] width 287 height 22
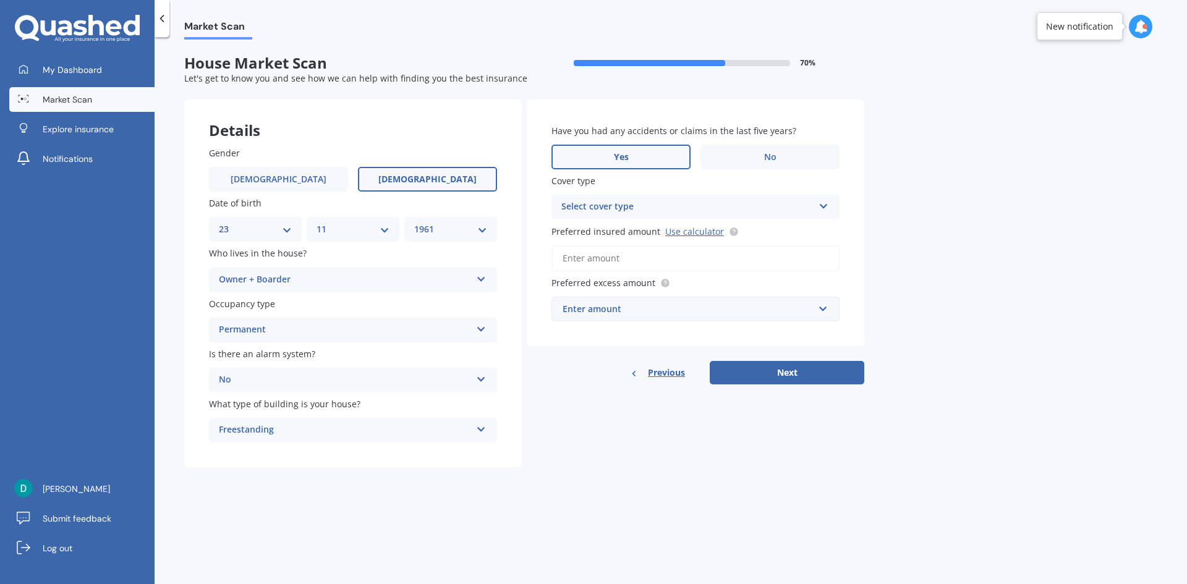
click at [629, 148] on label "Yes" at bounding box center [620, 157] width 139 height 25
click at [0, 0] on input "Yes" at bounding box center [0, 0] width 0 height 0
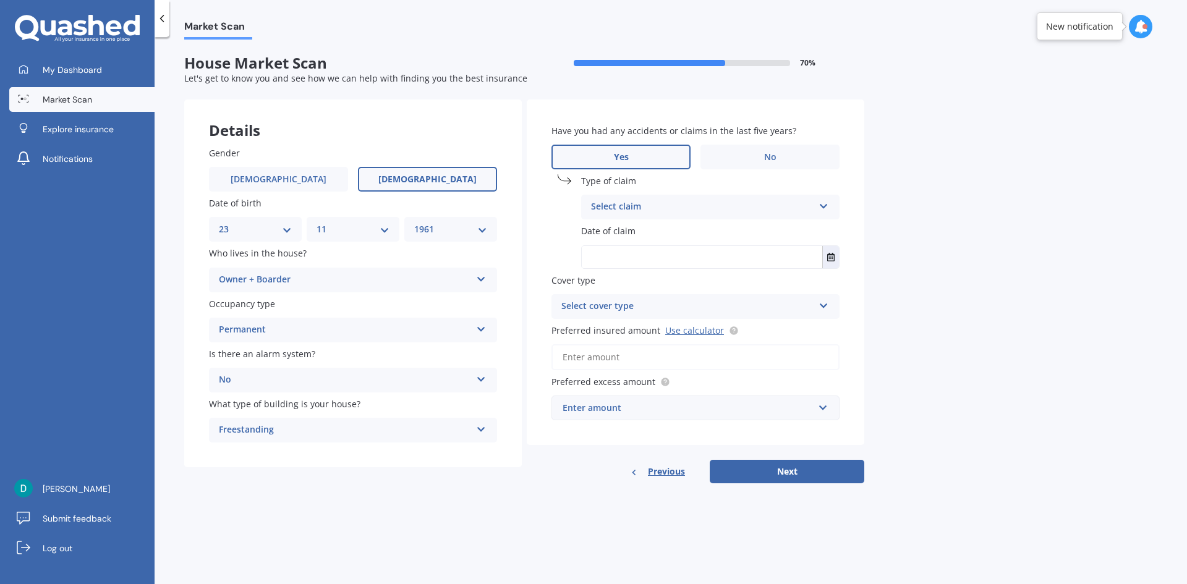
click at [681, 208] on div "Select claim" at bounding box center [702, 207] width 223 height 15
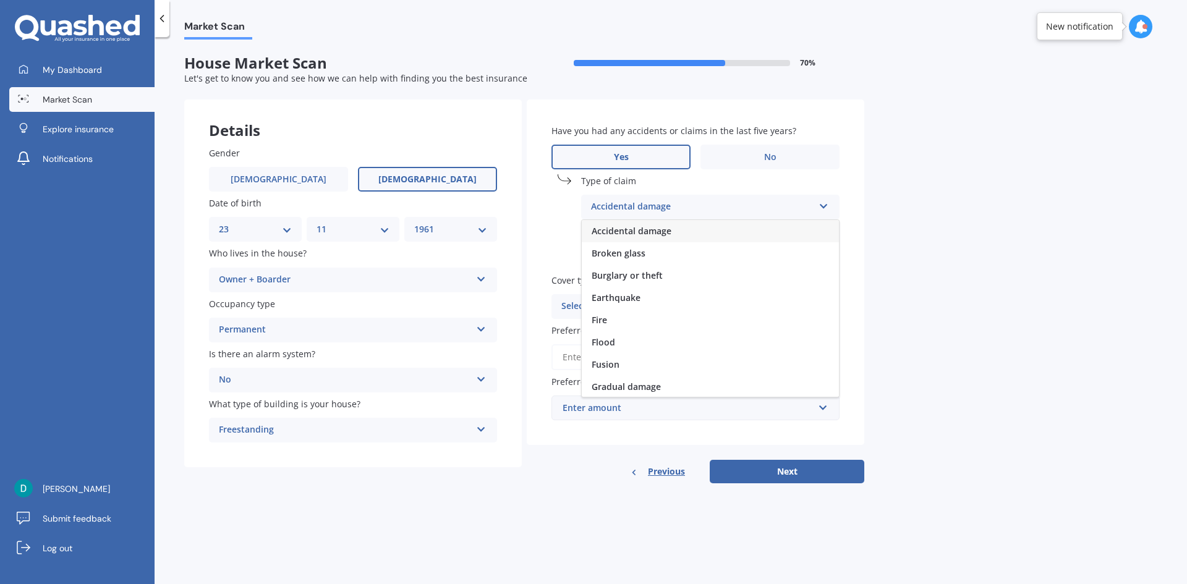
click at [702, 204] on div "Accidental damage" at bounding box center [702, 207] width 223 height 15
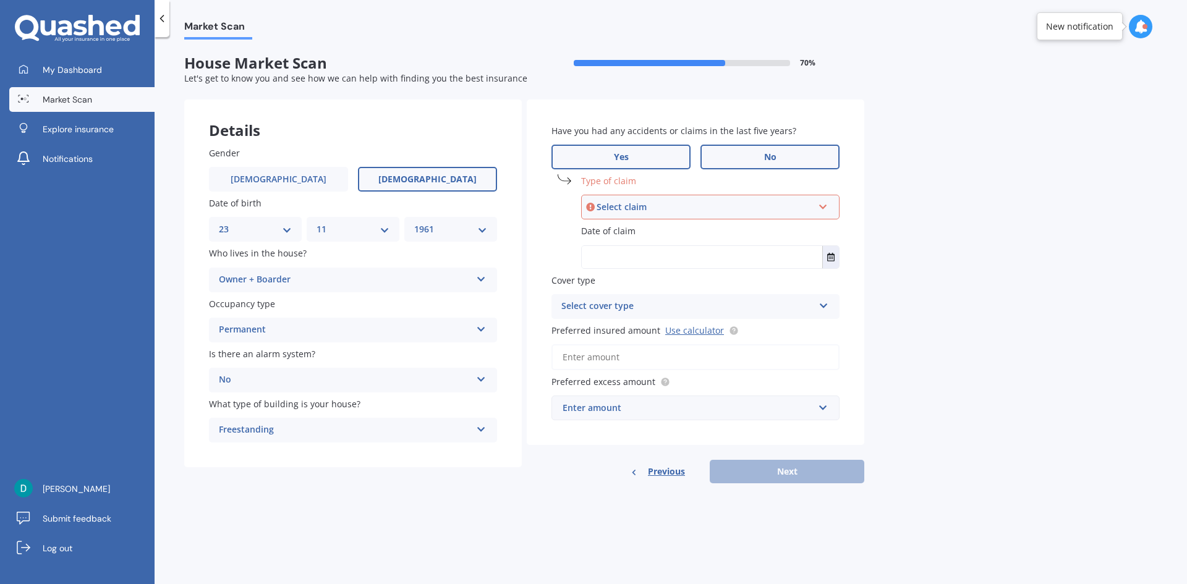
click at [743, 153] on label "No" at bounding box center [769, 157] width 139 height 25
click at [0, 0] on input "No" at bounding box center [0, 0] width 0 height 0
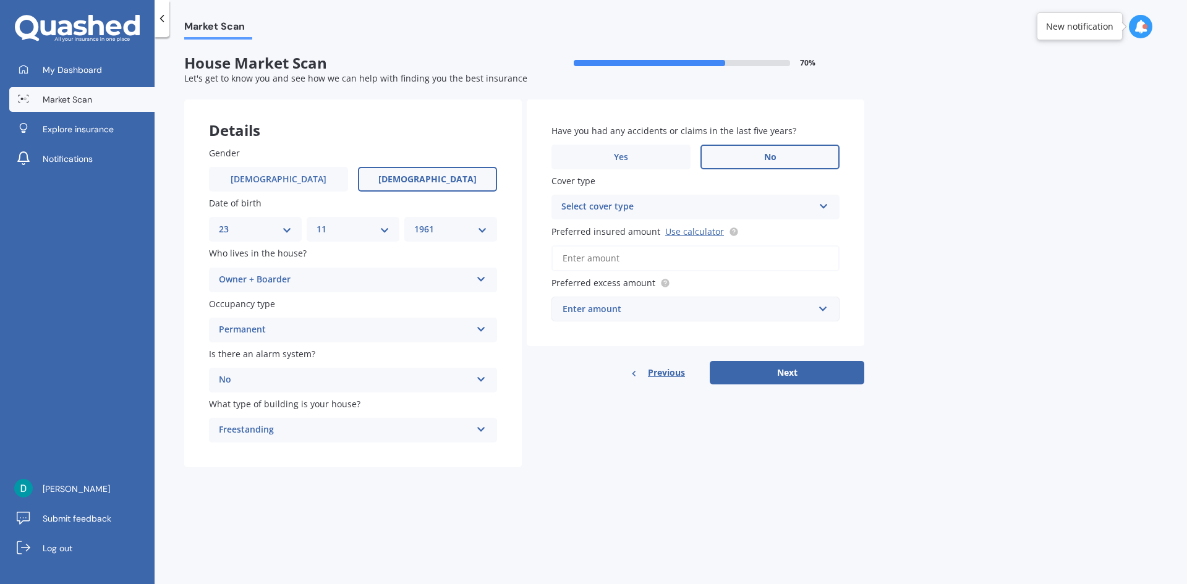
click at [768, 211] on div "Select cover type" at bounding box center [687, 207] width 252 height 15
click at [771, 232] on div "High" at bounding box center [695, 231] width 287 height 22
click at [611, 258] on input "Preferred insured amount Use calculator" at bounding box center [695, 258] width 288 height 26
click at [689, 229] on link "Use calculator" at bounding box center [694, 232] width 59 height 12
click at [625, 260] on input "Preferred insured amount Use calculator" at bounding box center [695, 258] width 288 height 26
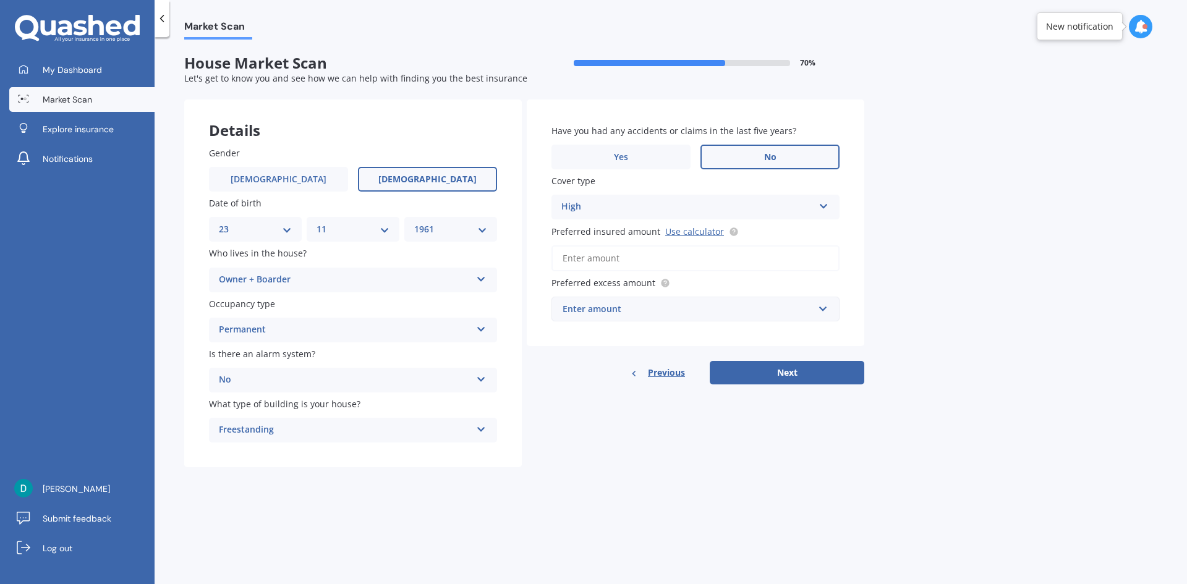
paste input "$1,261,833"
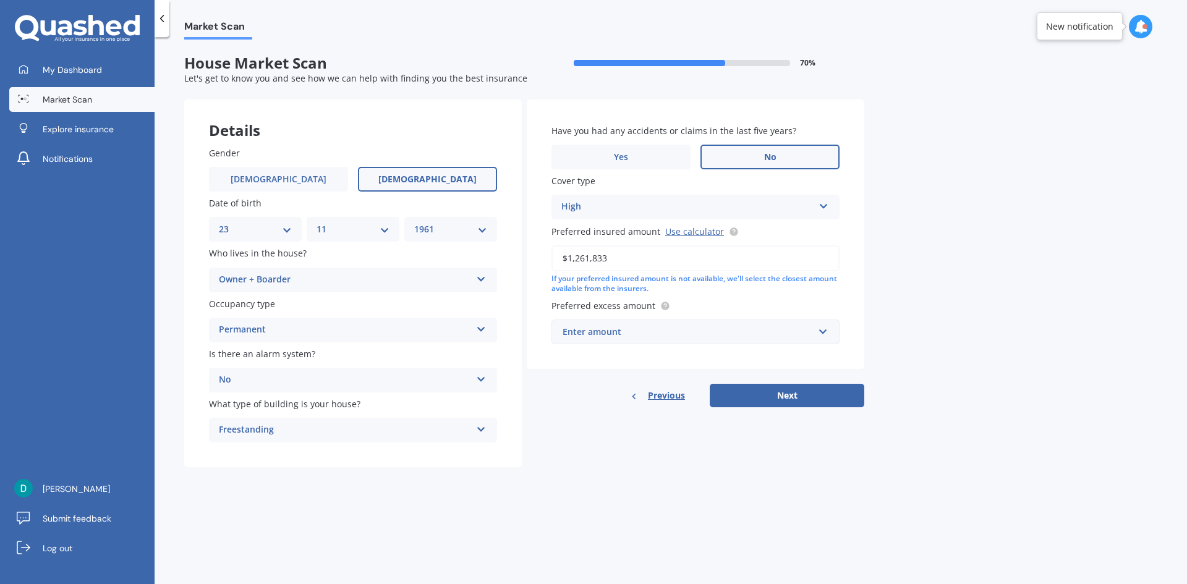
type input "$1,261,833"
click at [661, 336] on div "Enter amount" at bounding box center [687, 332] width 251 height 14
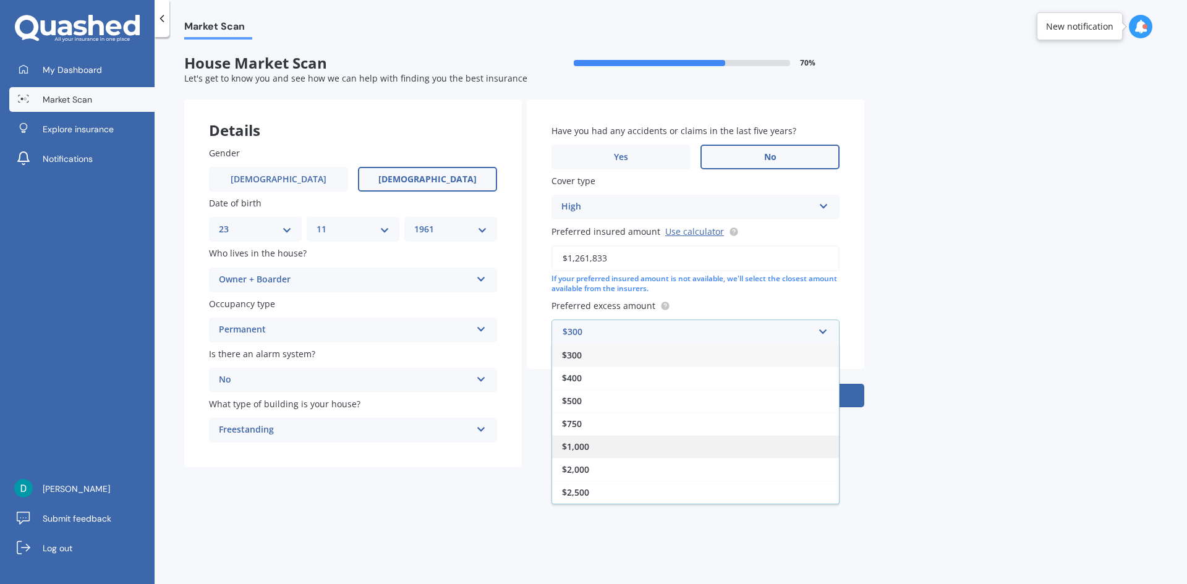
click at [600, 443] on div "$1,000" at bounding box center [695, 446] width 287 height 23
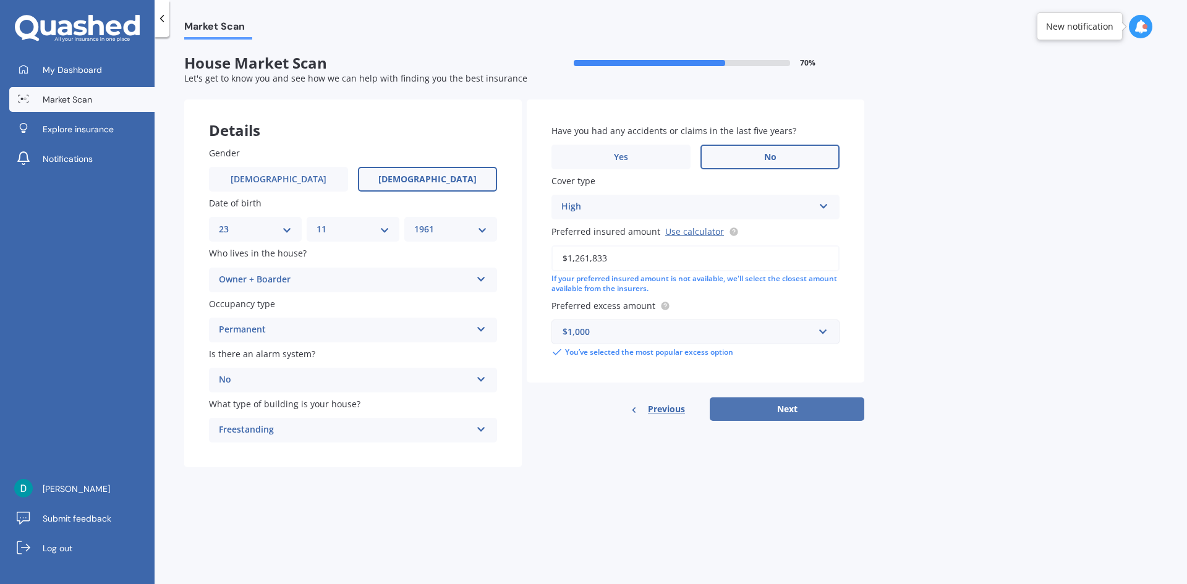
click at [808, 402] on button "Next" at bounding box center [787, 408] width 155 height 23
select select "23"
select select "11"
select select "1961"
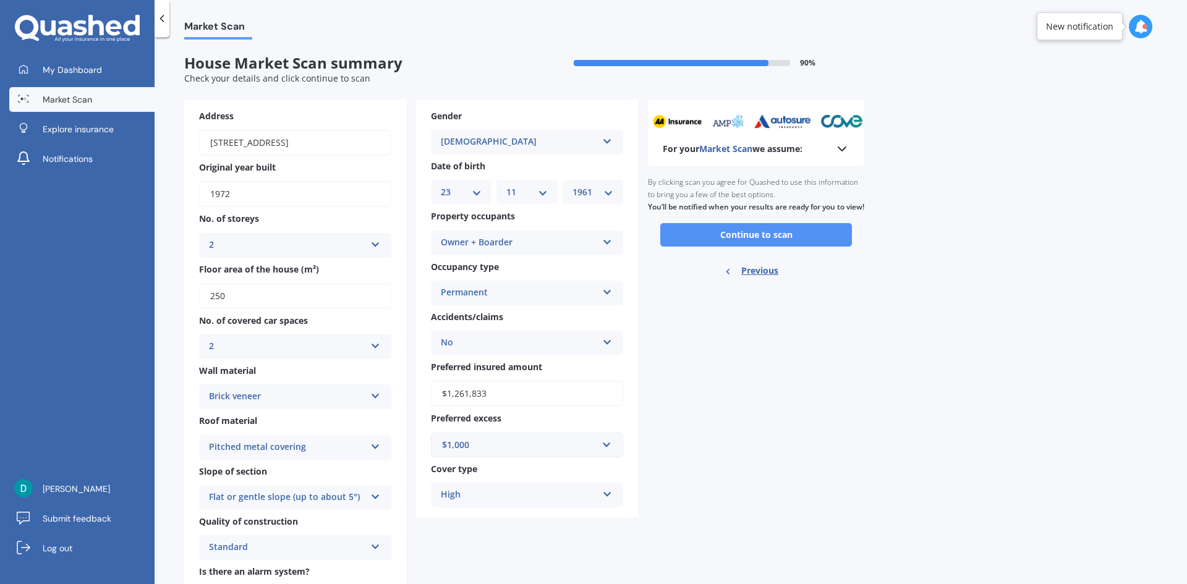
click at [778, 247] on button "Continue to scan" at bounding box center [756, 234] width 192 height 23
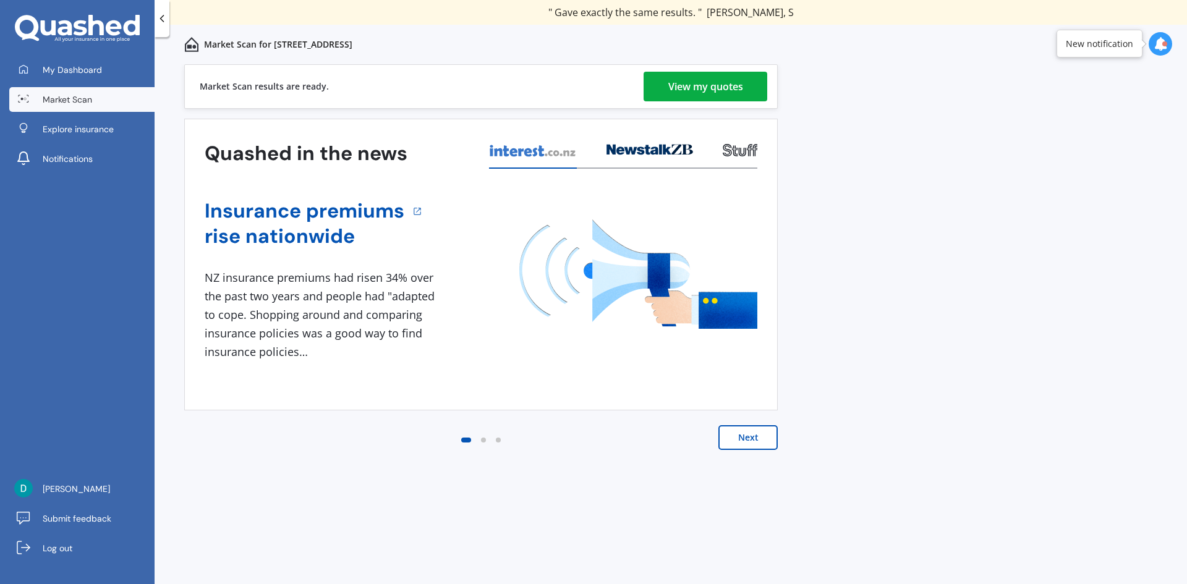
click at [726, 95] on div "View my quotes" at bounding box center [705, 87] width 75 height 30
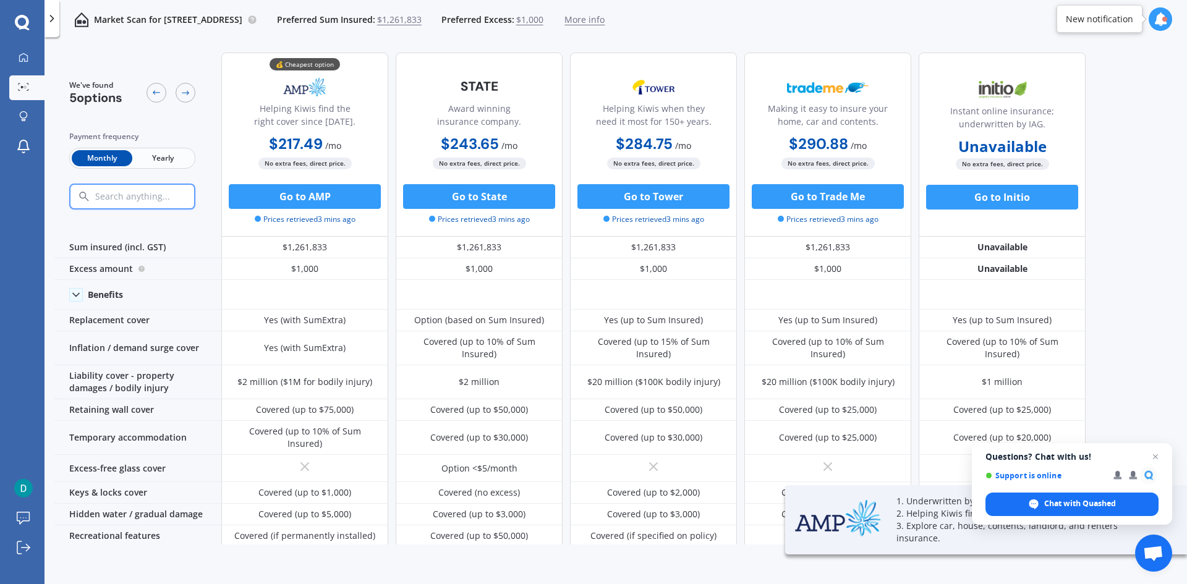
click at [161, 156] on span "Yearly" at bounding box center [162, 158] width 61 height 16
